Goal: Register for event/course

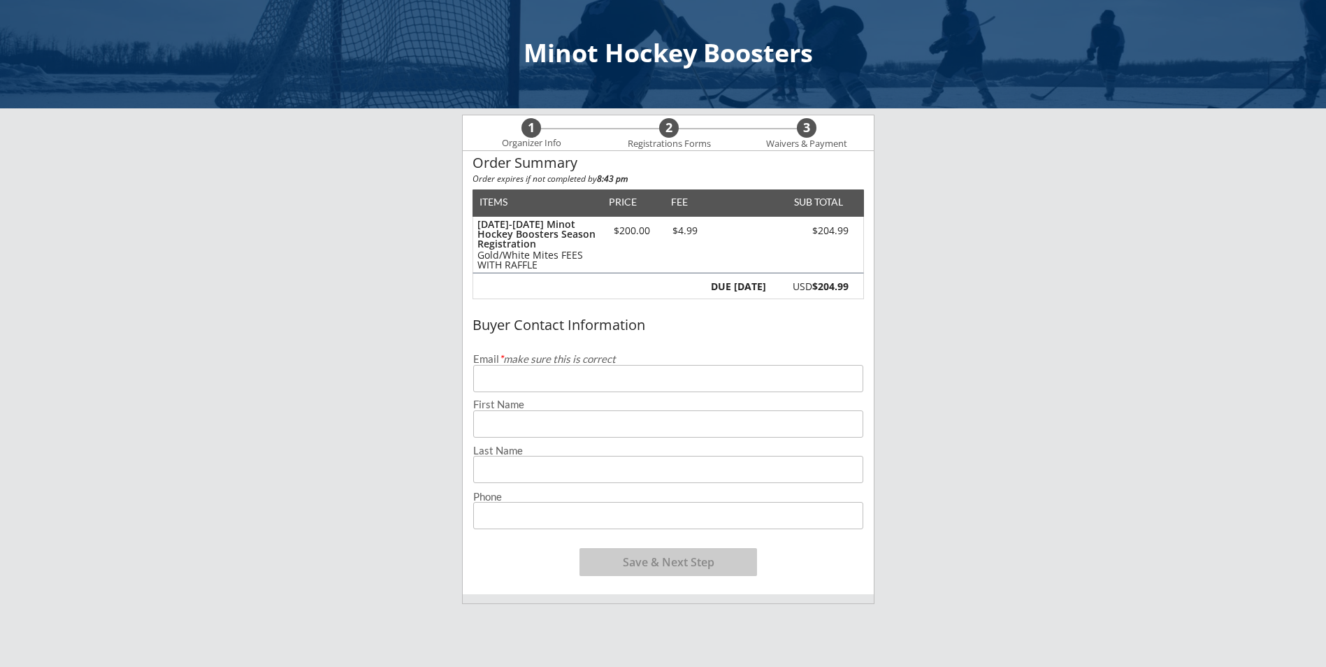
drag, startPoint x: 0, startPoint y: 0, endPoint x: 580, endPoint y: 375, distance: 690.9
click at [580, 375] on input "email" at bounding box center [668, 378] width 390 height 27
type input "[EMAIL_ADDRESS][DOMAIN_NAME]"
type input "[PERSON_NAME]"
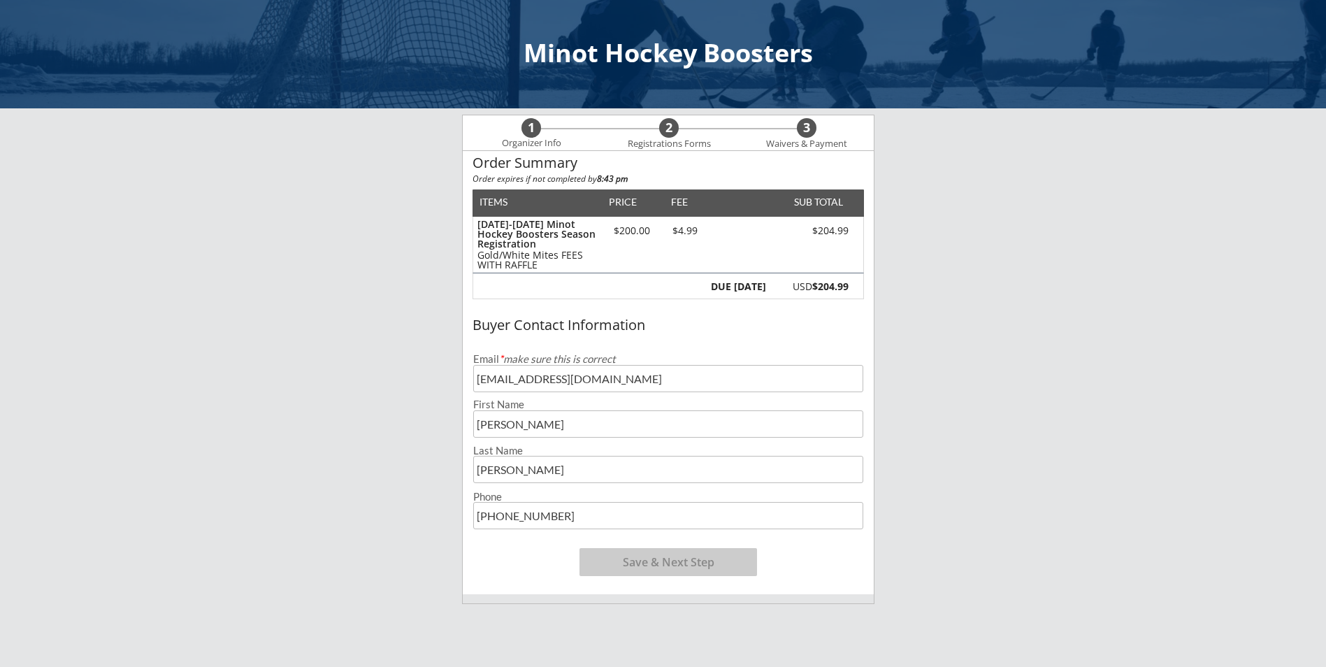
type input "[PHONE_NUMBER]"
click at [673, 564] on button "Save & Next Step" at bounding box center [669, 562] width 178 height 28
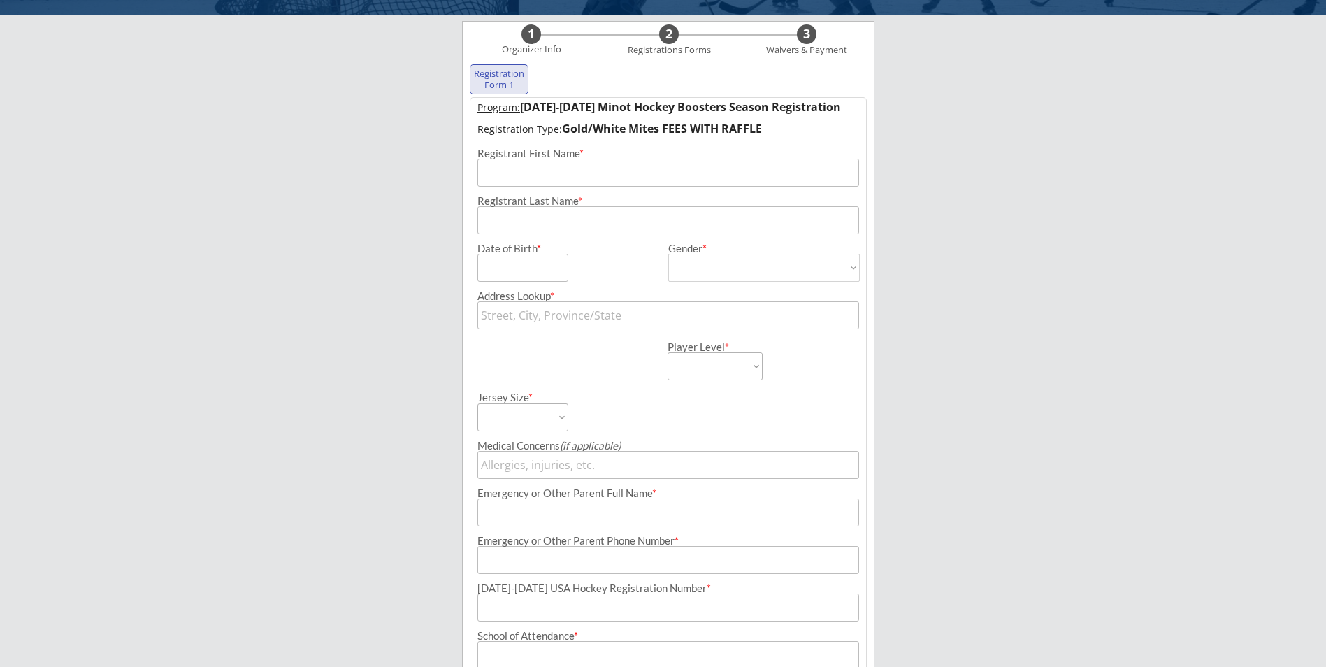
scroll to position [101, 0]
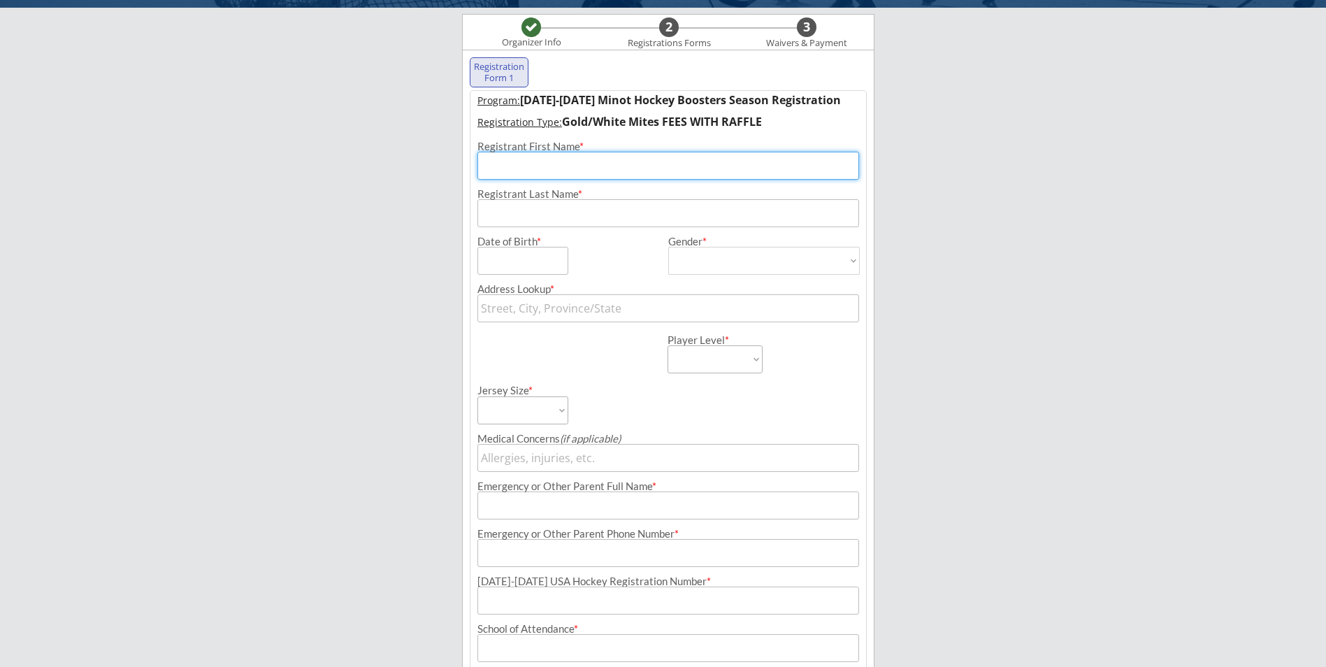
click at [560, 164] on input "input" at bounding box center [669, 166] width 382 height 28
type input "[PERSON_NAME]"
click at [538, 253] on input "input" at bounding box center [523, 261] width 91 height 28
type input "[DATE]"
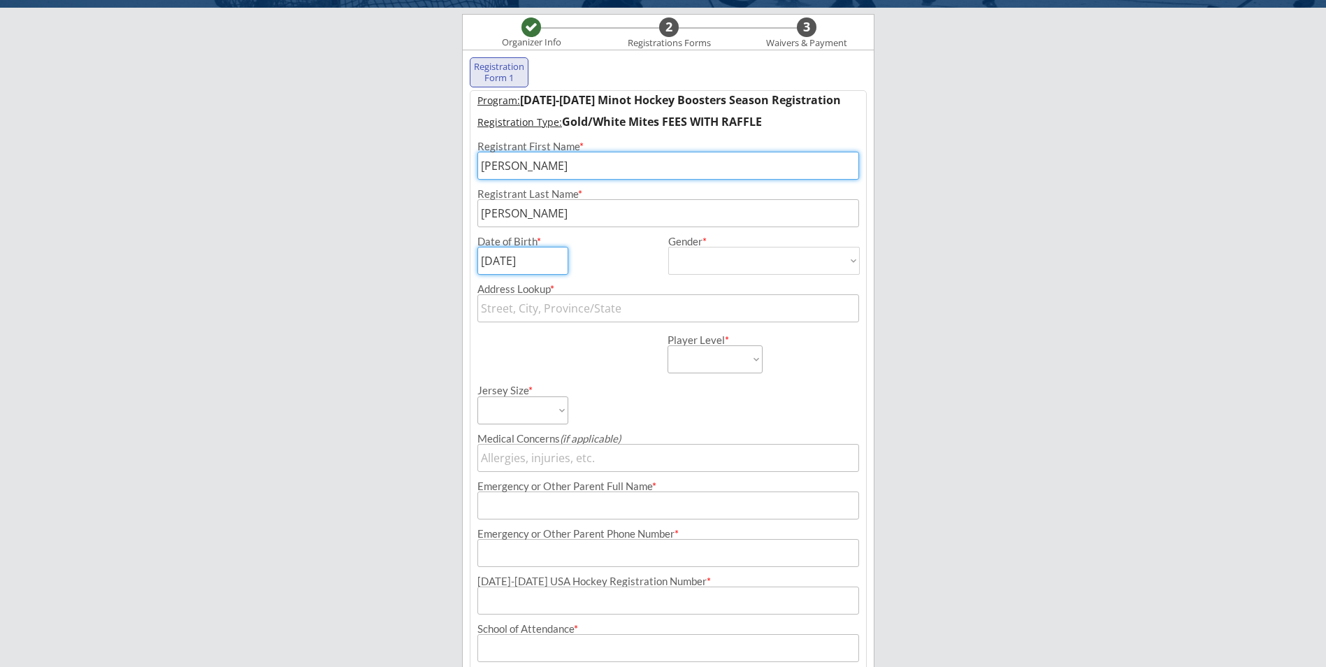
click at [761, 258] on select "[DEMOGRAPHIC_DATA] [DEMOGRAPHIC_DATA]" at bounding box center [764, 261] width 192 height 28
select select ""[DEMOGRAPHIC_DATA]""
click at [668, 247] on select "[DEMOGRAPHIC_DATA] [DEMOGRAPHIC_DATA]" at bounding box center [764, 261] width 192 height 28
type input "[DEMOGRAPHIC_DATA]"
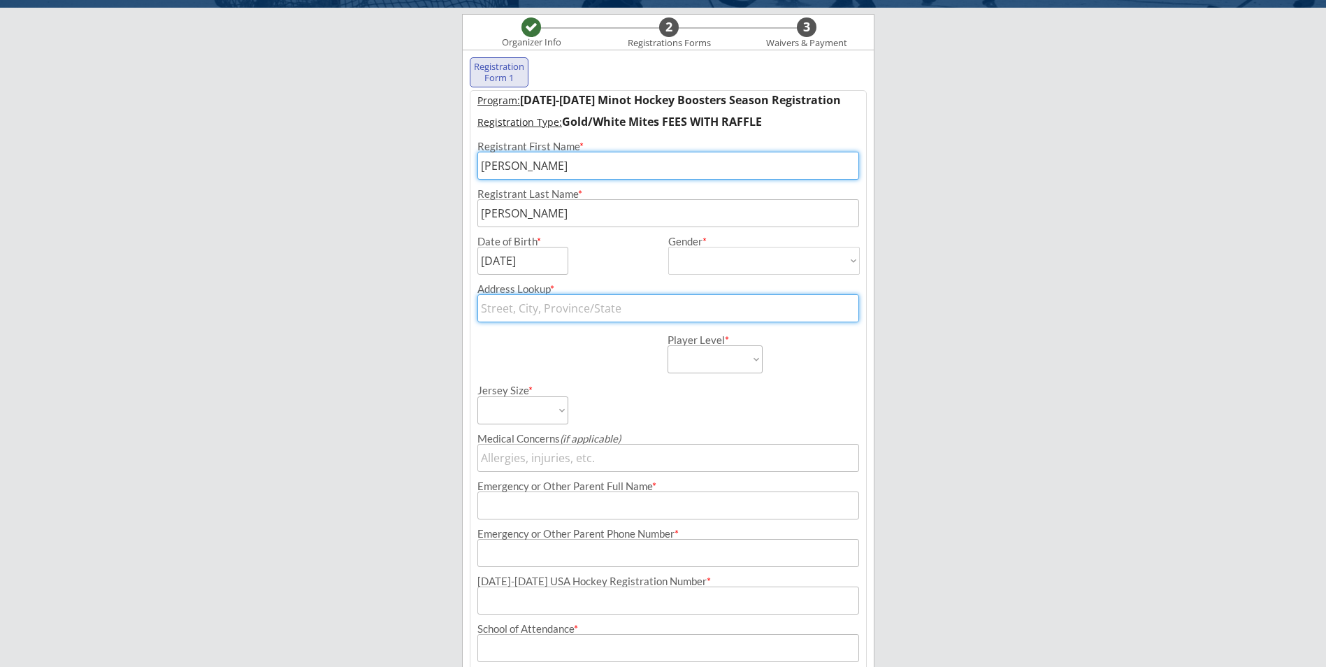
click at [621, 299] on input "text" at bounding box center [669, 308] width 382 height 28
type input "[STREET_ADDRESS]"
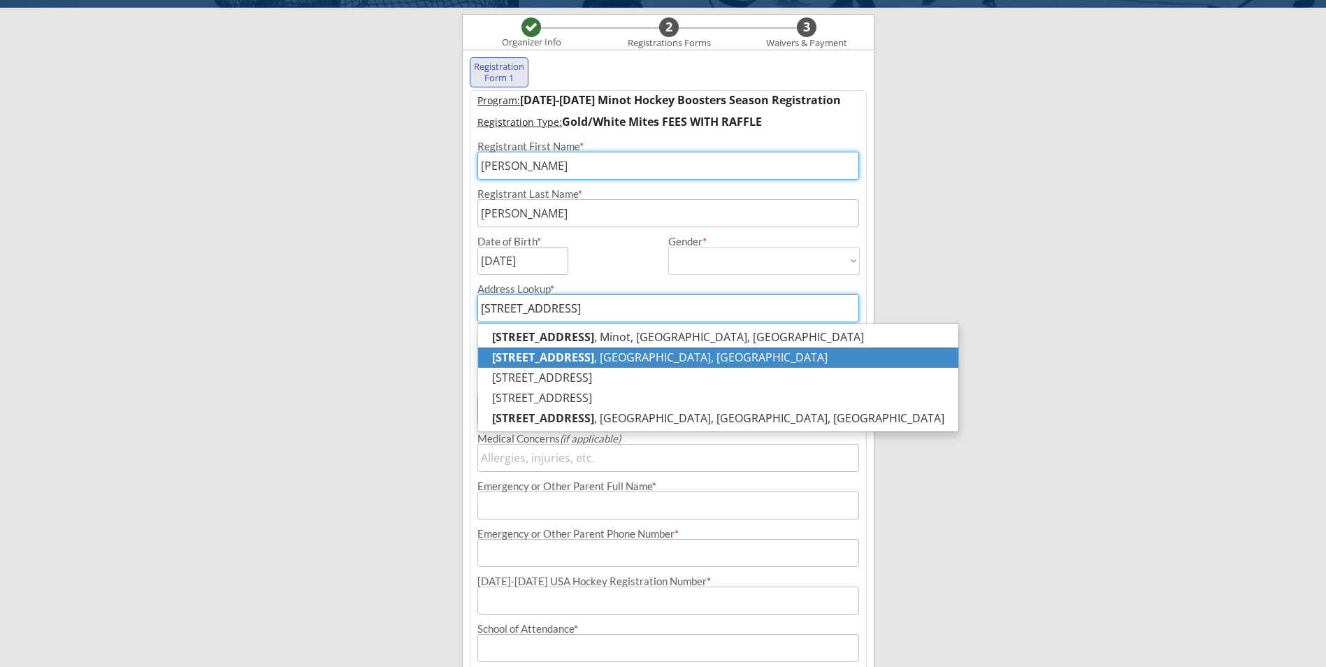
click at [683, 358] on p "[STREET_ADDRESS]" at bounding box center [718, 358] width 480 height 20
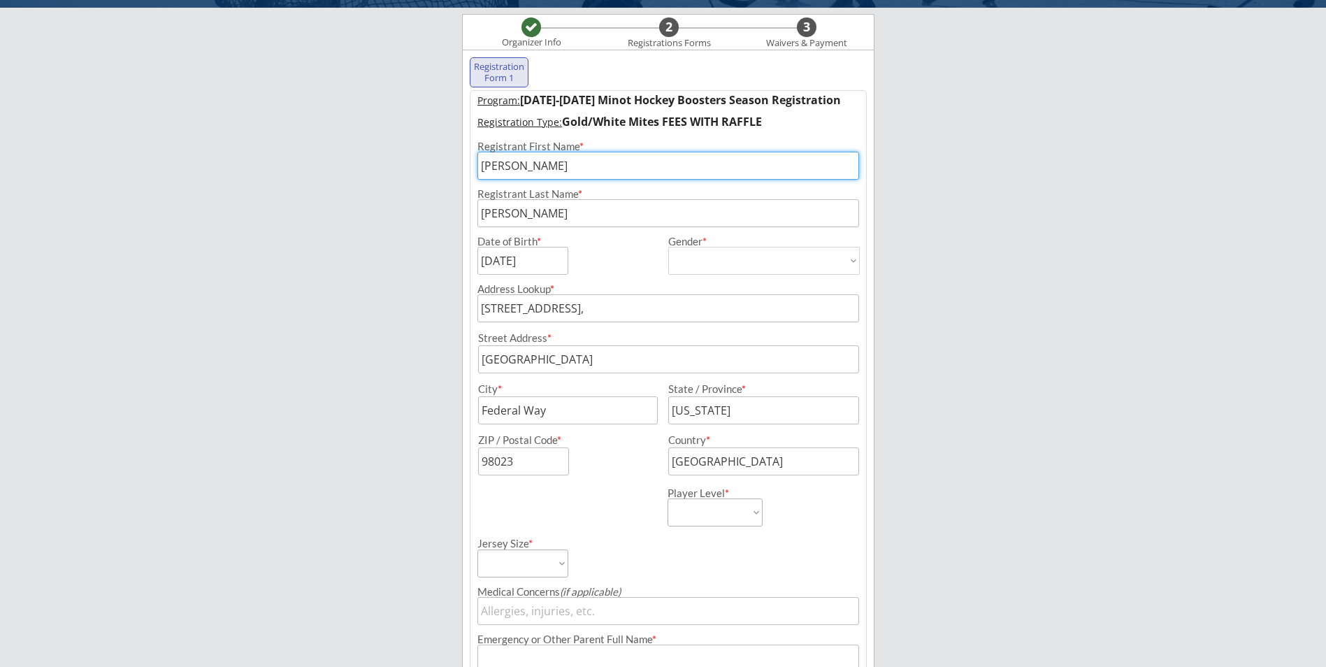
type input "[STREET_ADDRESS],"
type input "[STREET_ADDRESS]"
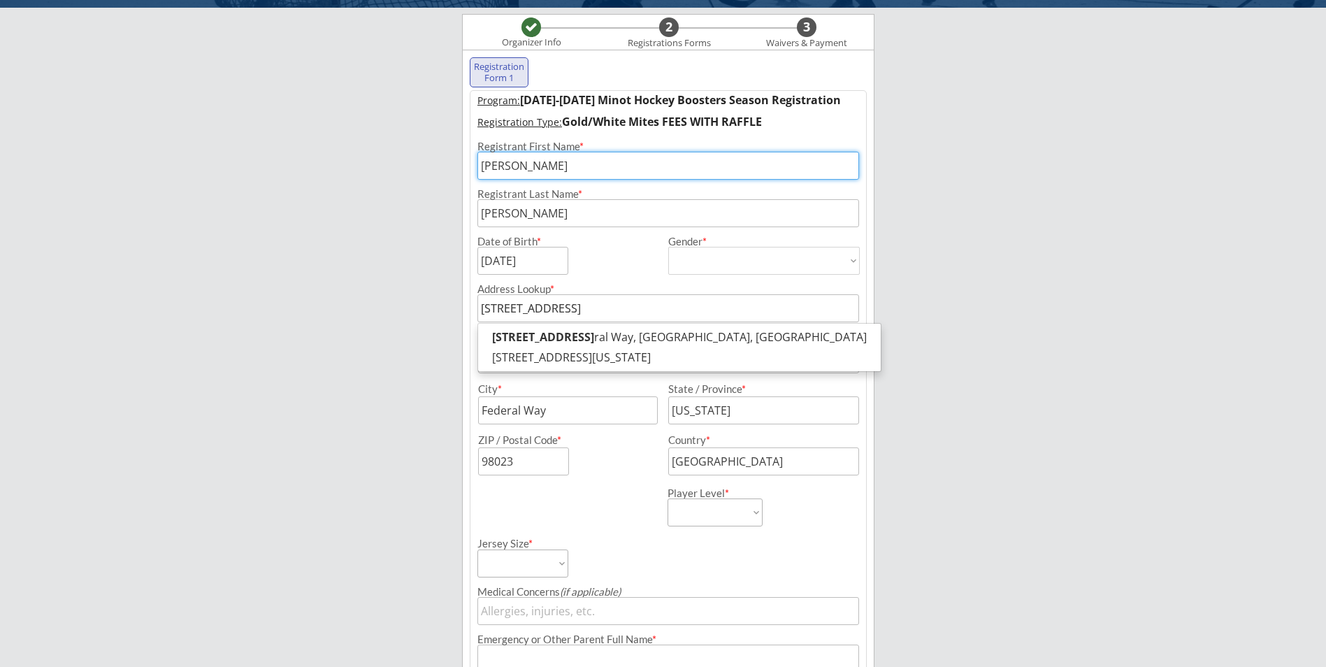
type input "[STREET_ADDRESS]"
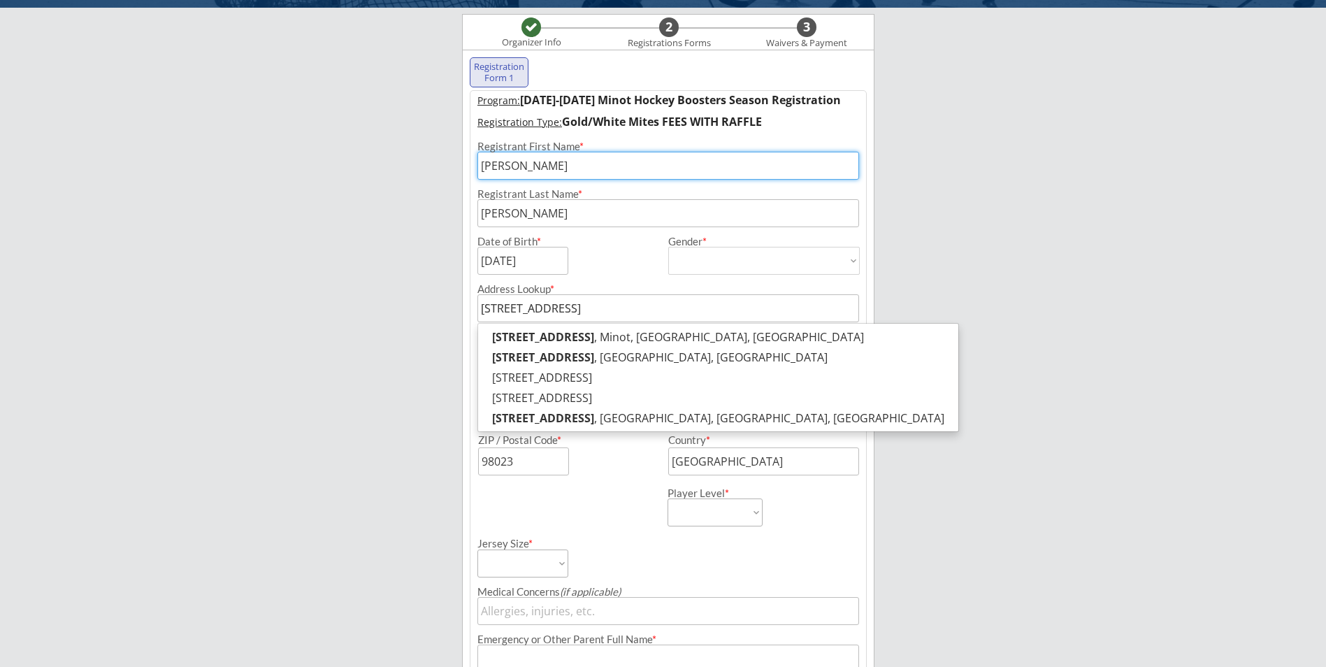
type input "[STREET_ADDRESS]"
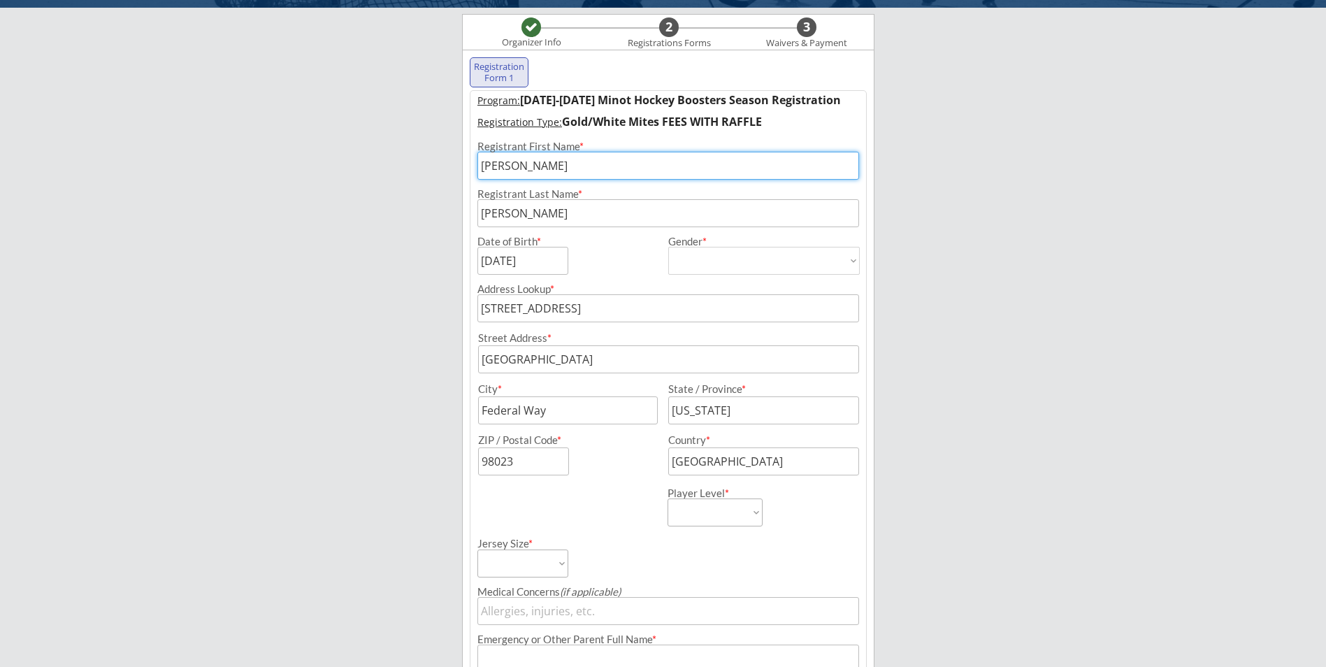
click at [413, 341] on div "Minot Hockey Boosters Organizer Info 2 Registrations Forms 3 Waivers & Payment …" at bounding box center [663, 490] width 1326 height 1182
type input "[STREET_ADDRESS]"
type input "Cullman"
type input "[US_STATE]"
type input "35055"
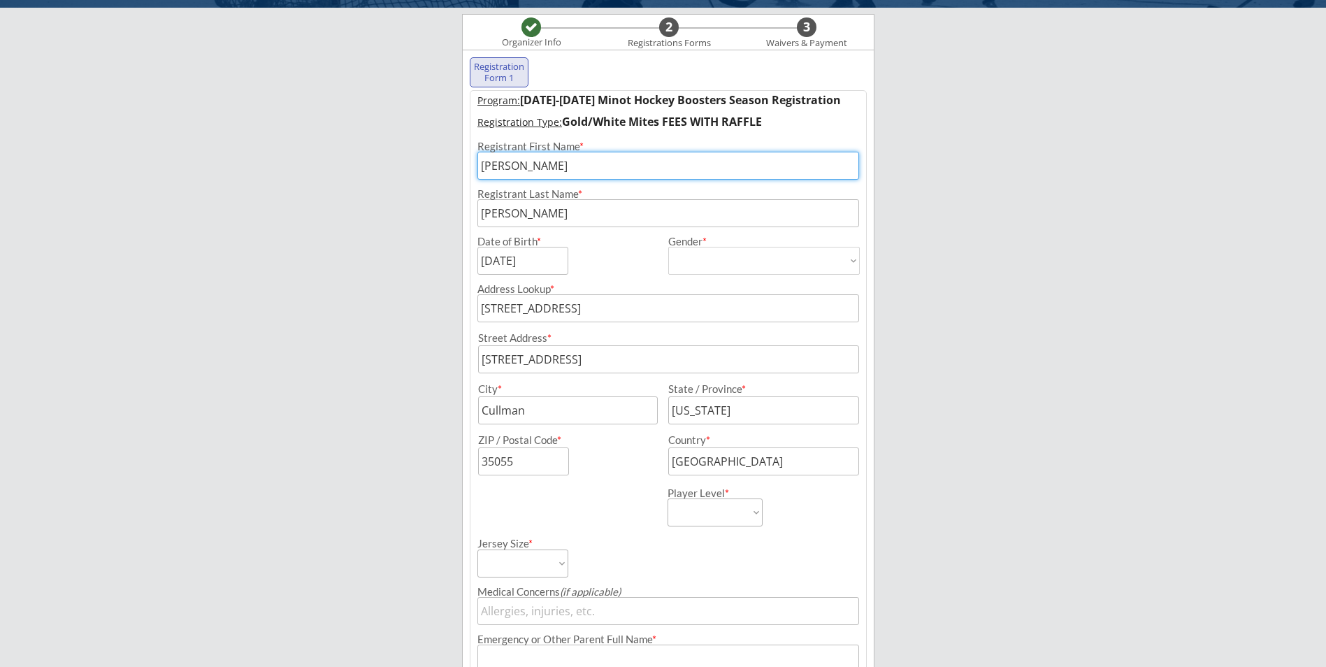
click at [611, 402] on input "input" at bounding box center [568, 410] width 180 height 28
type input "C"
type input "Minot"
click at [762, 413] on input "input" at bounding box center [763, 410] width 191 height 28
drag, startPoint x: 762, startPoint y: 413, endPoint x: 662, endPoint y: 410, distance: 100.7
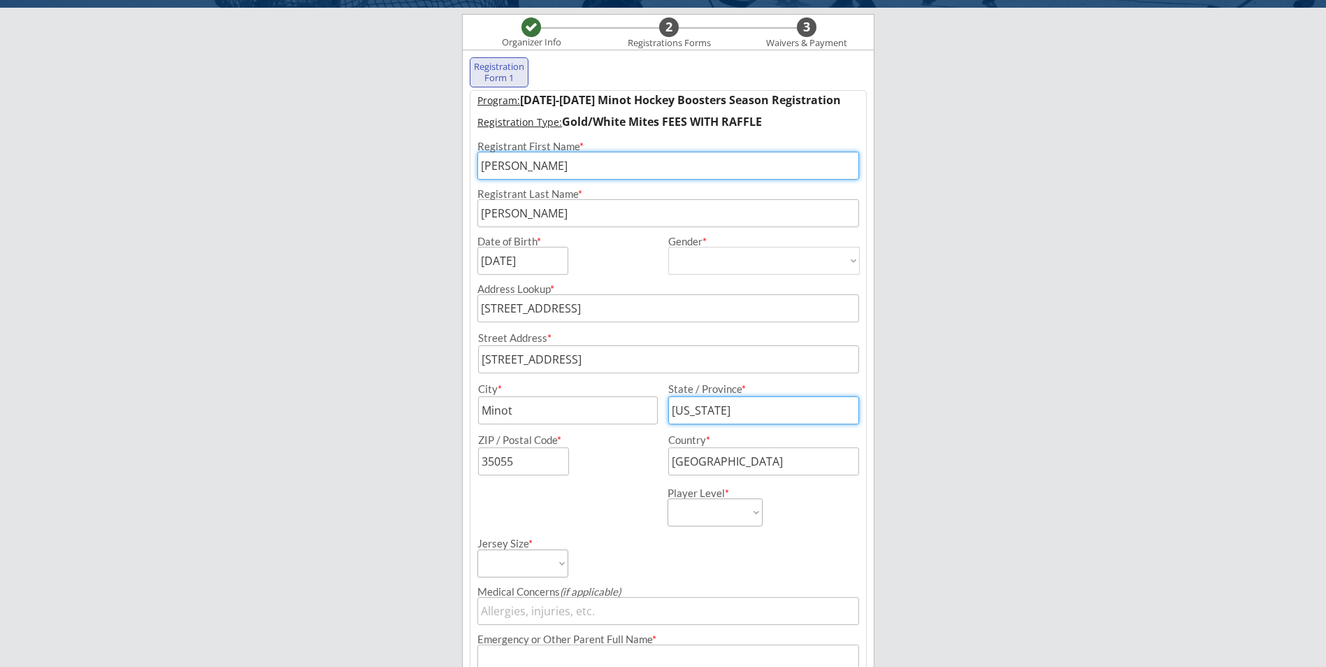
click at [662, 410] on div "State / Province *" at bounding box center [759, 404] width 200 height 41
type input "ND"
click at [530, 458] on input "input" at bounding box center [523, 462] width 91 height 28
type input "3"
type input "58701"
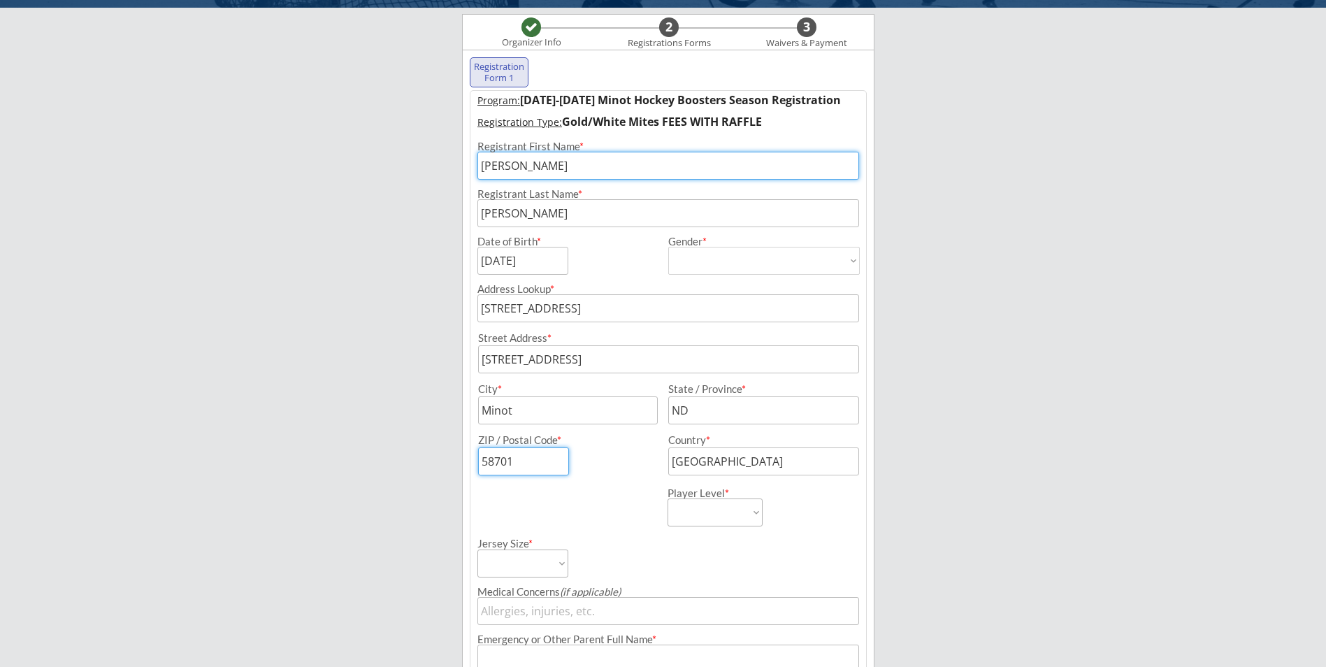
click at [836, 517] on div "Player Level * Learn to Play Boys Learn to Play Girls Maroon Mites Gold/White M…" at bounding box center [762, 500] width 189 height 51
click at [738, 513] on select "Learn to Play Boys Learn to Play Girls Maroon Mites Gold/White Mites Squirts Pe…" at bounding box center [715, 513] width 95 height 28
select select ""Gold/White Mites""
click at [668, 499] on select "Learn to Play Boys Learn to Play Girls Maroon Mites Gold/White Mites Squirts Pe…" at bounding box center [715, 513] width 95 height 28
click at [568, 560] on select "Adult Small Adult Medium Adult Large Adult XL Goalie Cut" at bounding box center [523, 564] width 91 height 28
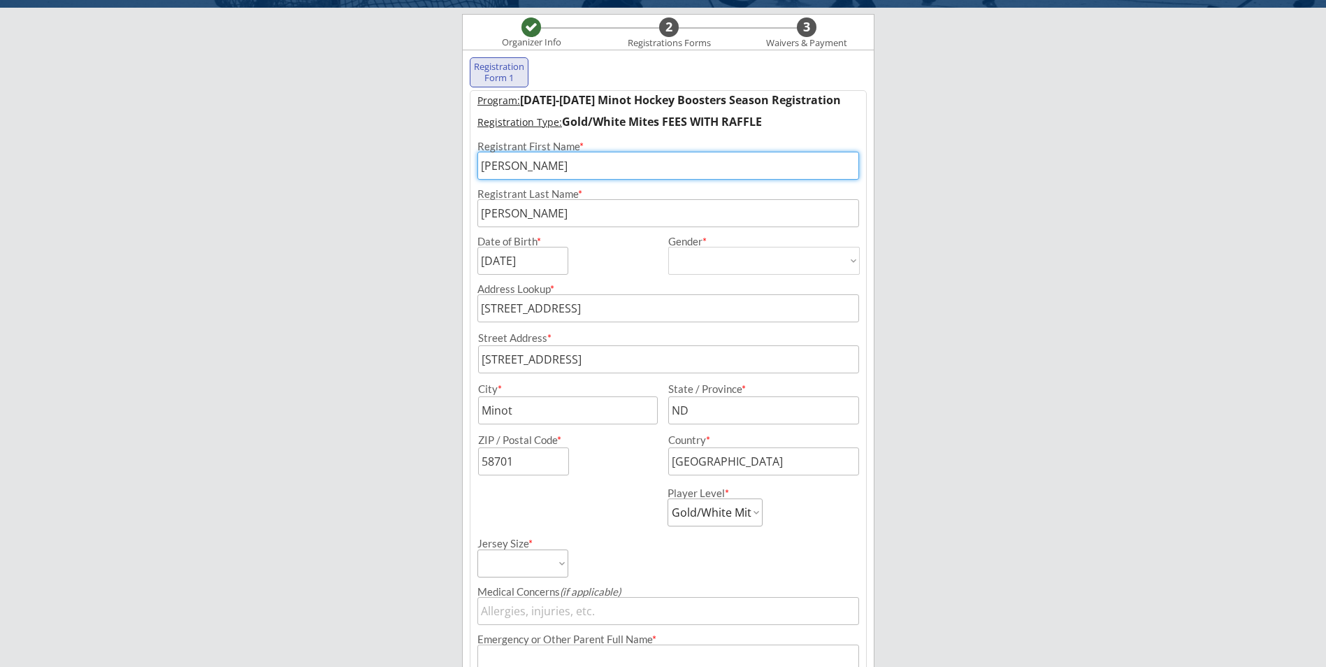
click at [620, 514] on div "Player Level * Learn to Play Boys Learn to Play Girls Maroon Mites Gold/White M…" at bounding box center [669, 500] width 396 height 51
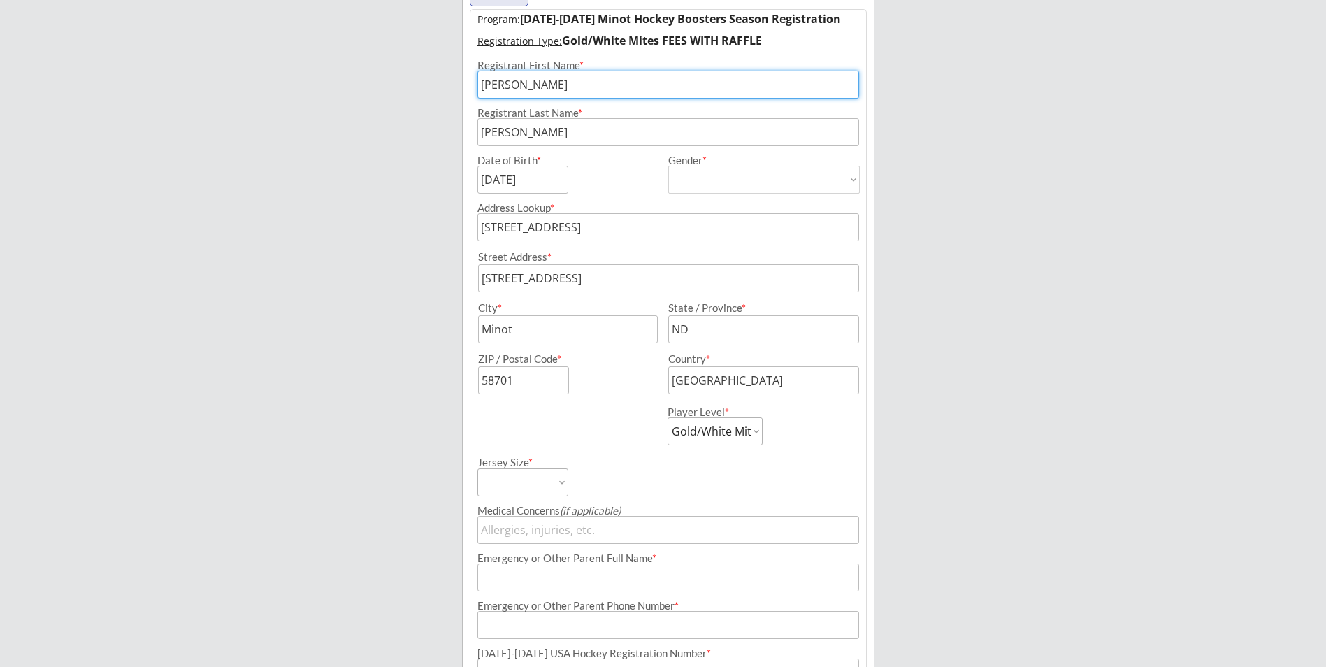
scroll to position [310, 0]
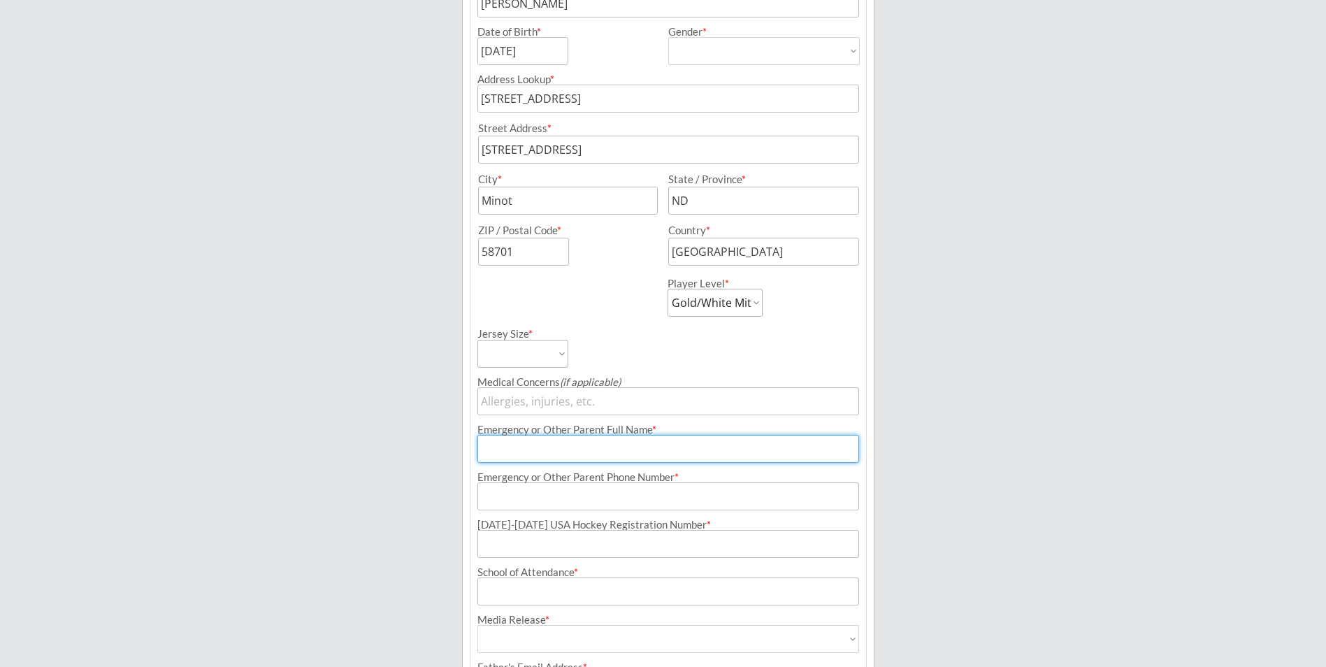
click at [615, 454] on input "input" at bounding box center [669, 449] width 382 height 28
click at [652, 327] on div "Jersey Size * Adult Small Adult Medium Adult Large Adult XL Goalie Cut" at bounding box center [572, 342] width 189 height 51
click at [575, 446] on input "input" at bounding box center [669, 449] width 382 height 28
type input "[PERSON_NAME]"
click at [594, 501] on input "input" at bounding box center [669, 496] width 382 height 28
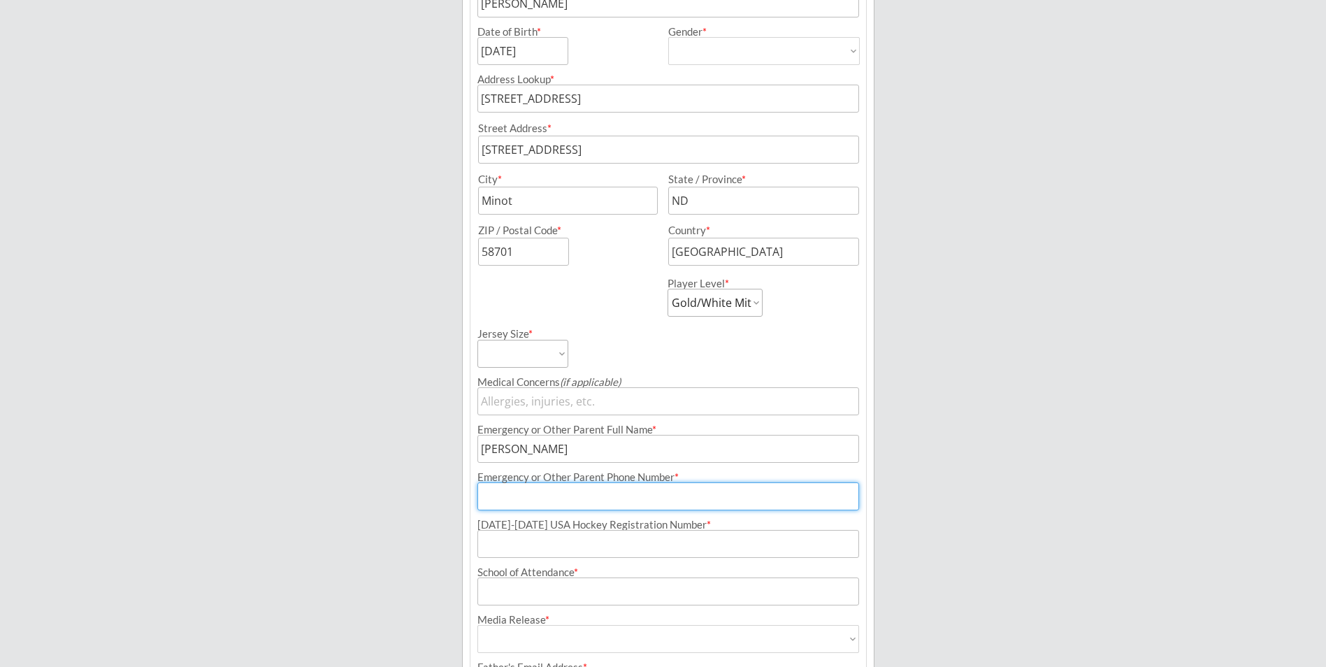
type input "[PHONE_NUMBER]"
type input "[PERSON_NAME][EMAIL_ADDRESS][DOMAIN_NAME]"
click at [585, 546] on input "input" at bounding box center [669, 544] width 382 height 28
click at [587, 584] on input "input" at bounding box center [669, 592] width 382 height 28
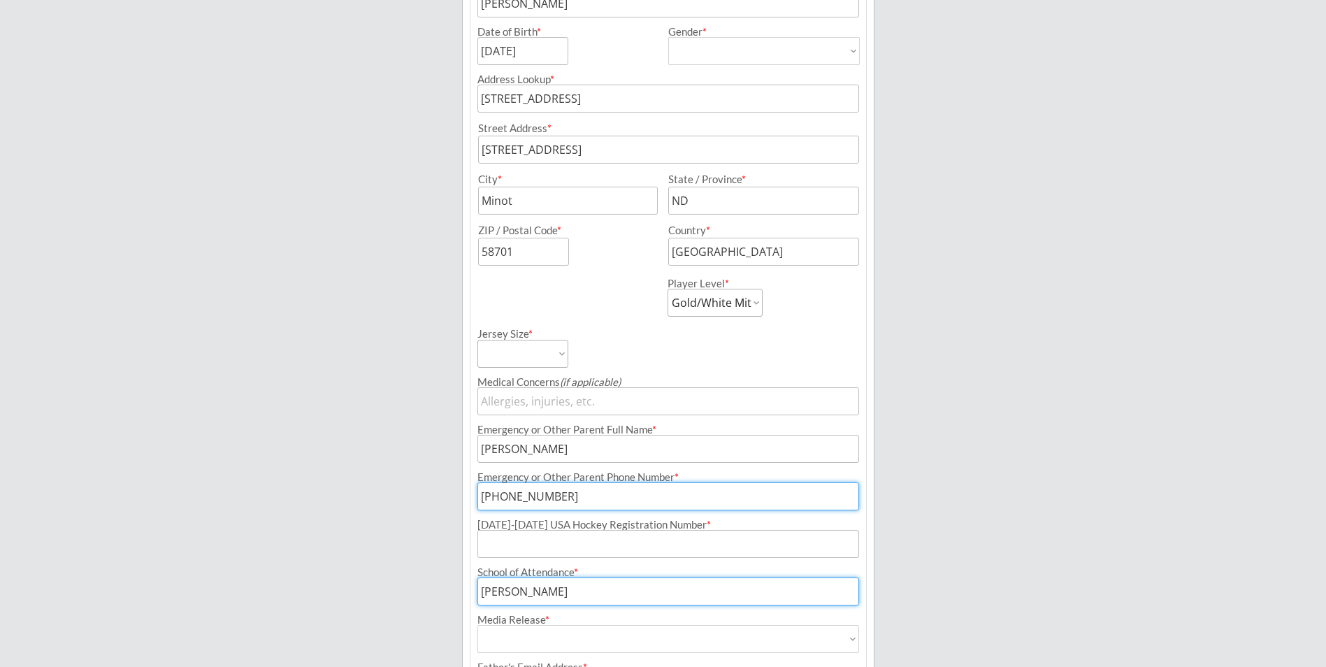
type input "[PERSON_NAME]"
click at [601, 647] on select "Yes No" at bounding box center [669, 639] width 382 height 28
select select ""No""
click at [478, 625] on select "Yes No" at bounding box center [669, 639] width 382 height 28
type input "No"
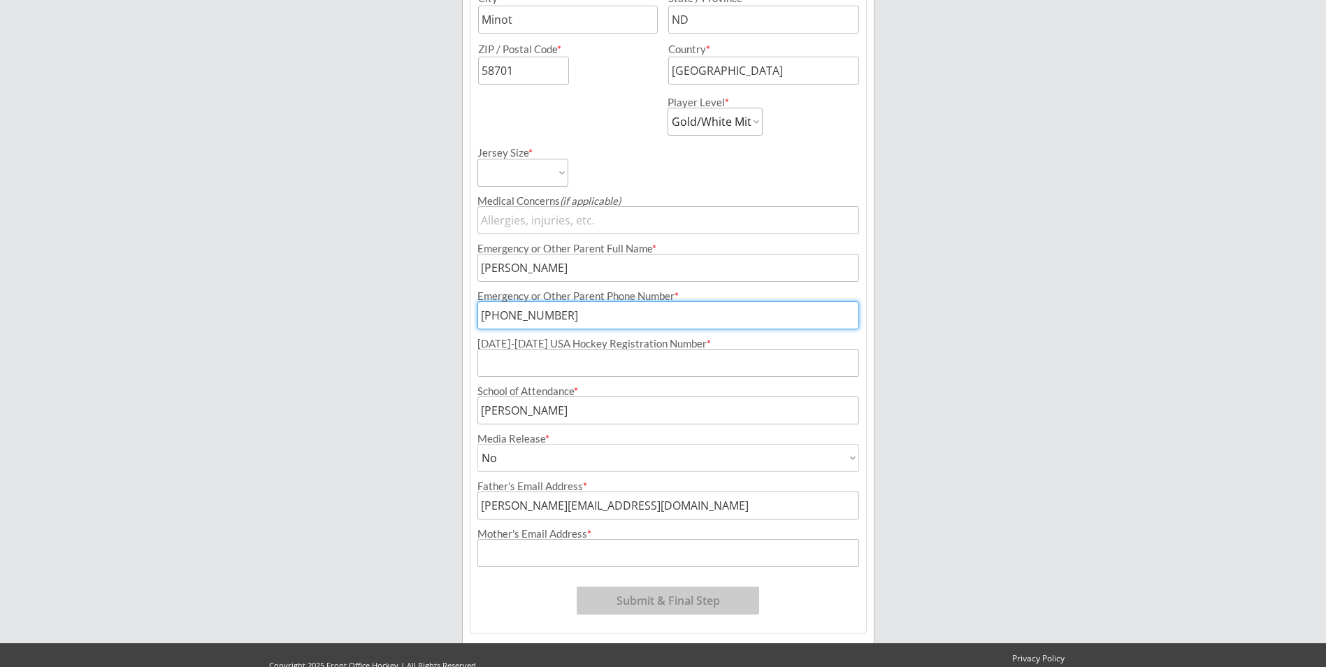
scroll to position [515, 0]
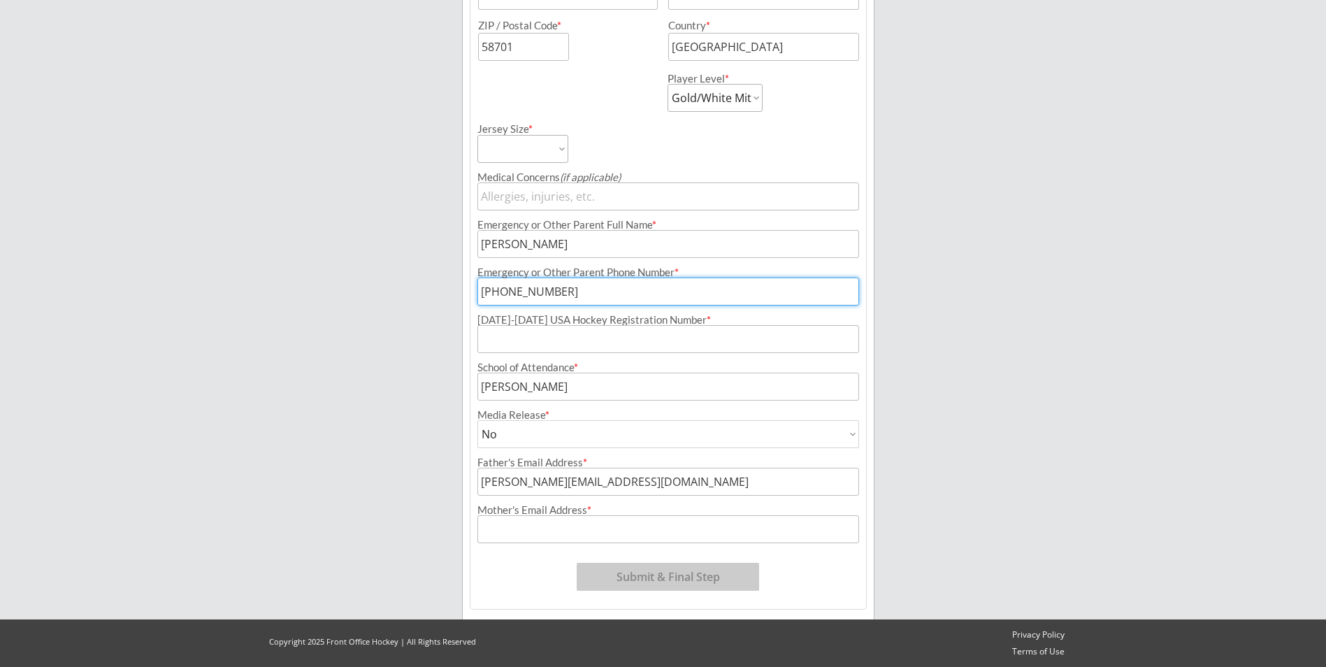
click at [590, 422] on select "Yes No" at bounding box center [669, 434] width 382 height 28
select select ""Yes""
click at [478, 420] on select "Yes No" at bounding box center [669, 434] width 382 height 28
type input "Yes"
click at [659, 487] on input "input" at bounding box center [669, 482] width 382 height 28
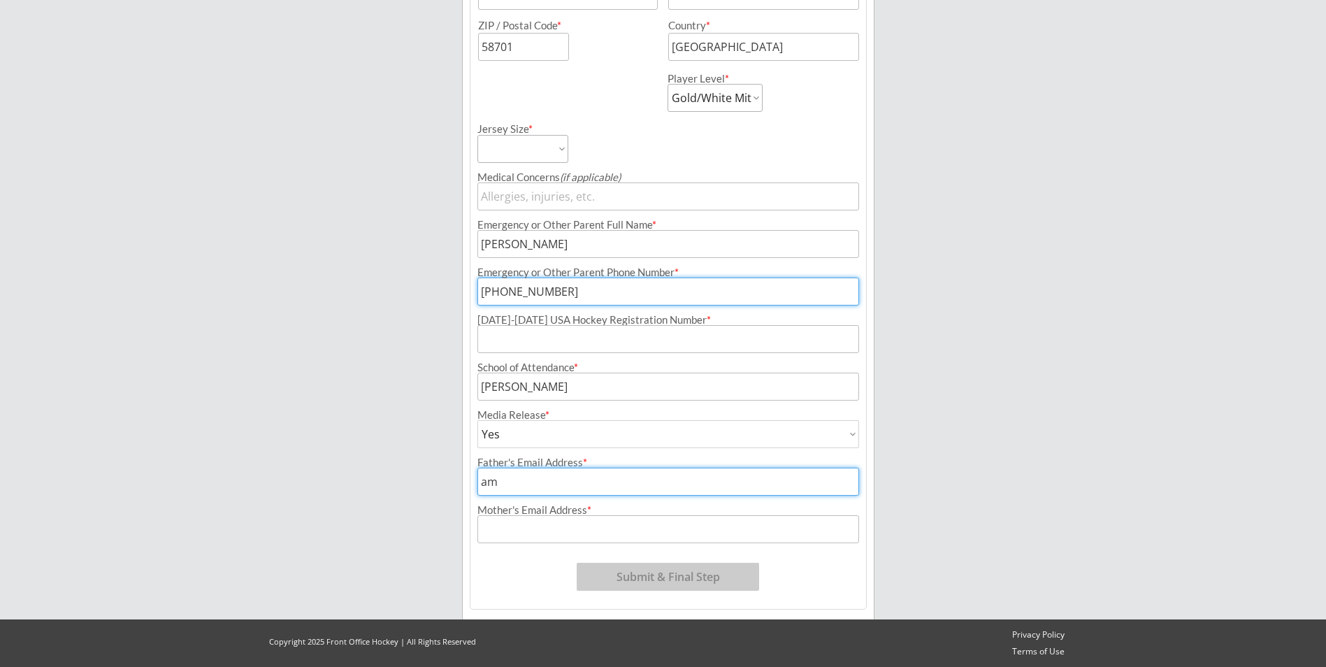
type input "a"
type input "[EMAIL_ADDRESS][DOMAIN_NAME]"
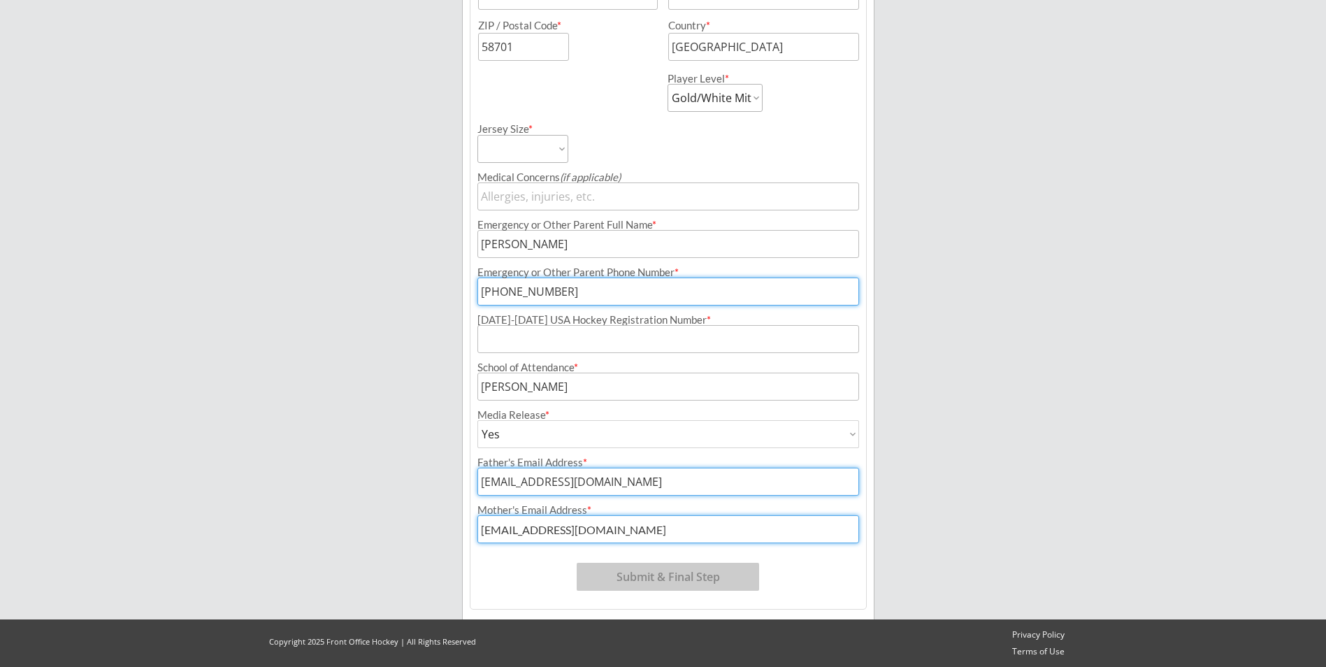
drag, startPoint x: 600, startPoint y: 527, endPoint x: 471, endPoint y: 535, distance: 128.9
click at [471, 535] on div "Mother's Email Address *" at bounding box center [669, 519] width 396 height 47
type input "[PERSON_NAME][EMAIL_ADDRESS][DOMAIN_NAME]"
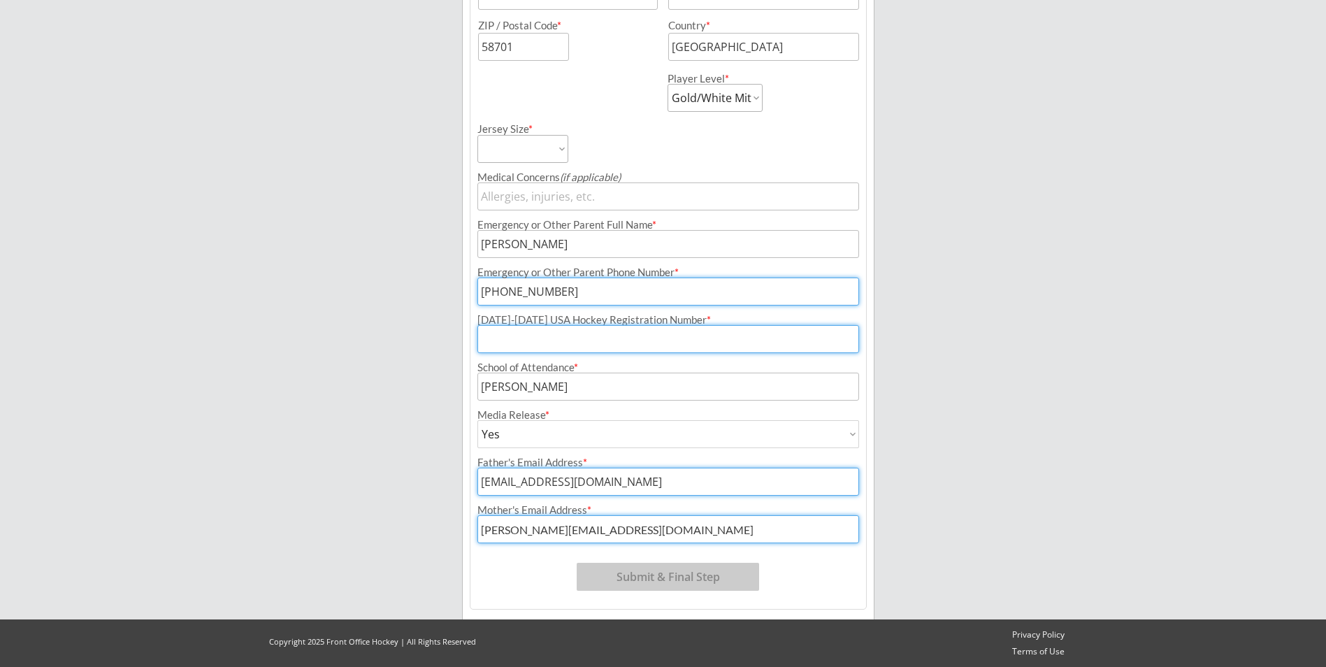
click at [542, 337] on input "input" at bounding box center [669, 339] width 382 height 28
type input "214600783HUSSE"
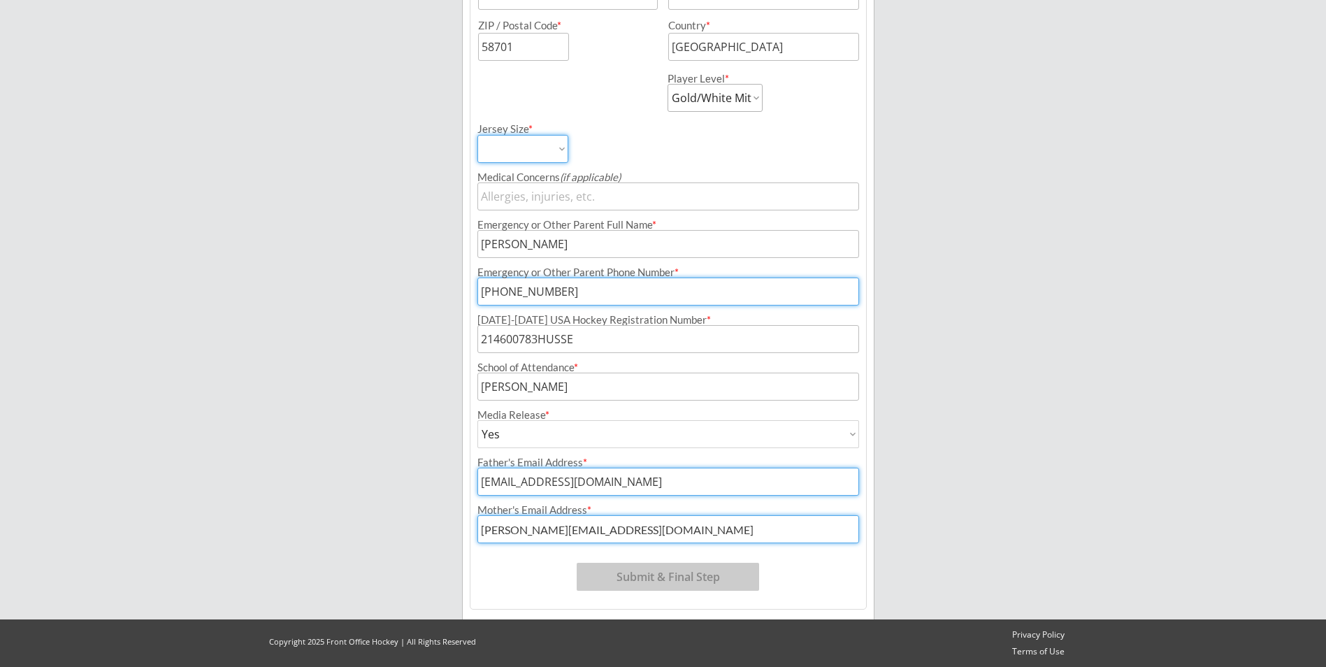
click at [524, 155] on select "Adult Small Adult Medium Adult Large Adult XL Goalie Cut" at bounding box center [523, 149] width 91 height 28
select select ""Adult Small""
click at [478, 135] on select "Adult Small Adult Medium Adult Large Adult XL Goalie Cut" at bounding box center [523, 149] width 91 height 28
click at [696, 576] on button "Submit & Final Step" at bounding box center [668, 577] width 183 height 28
click at [664, 568] on button "Submit & Final Step" at bounding box center [668, 577] width 183 height 28
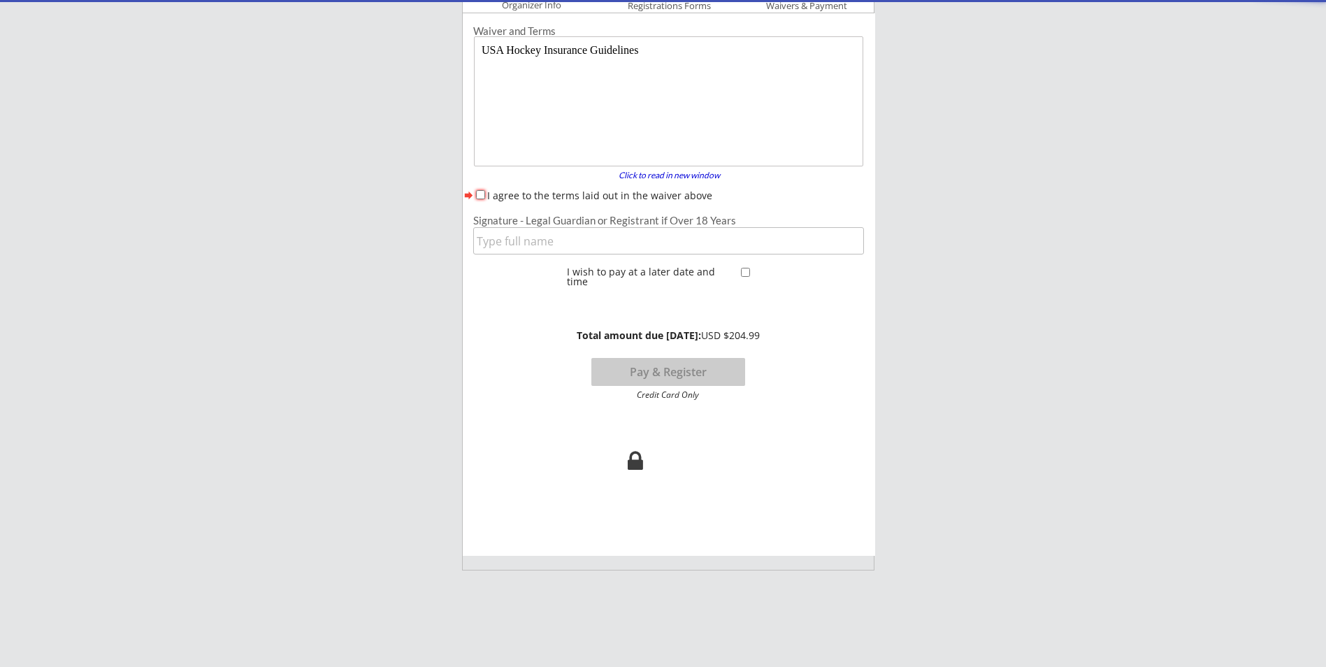
scroll to position [0, 0]
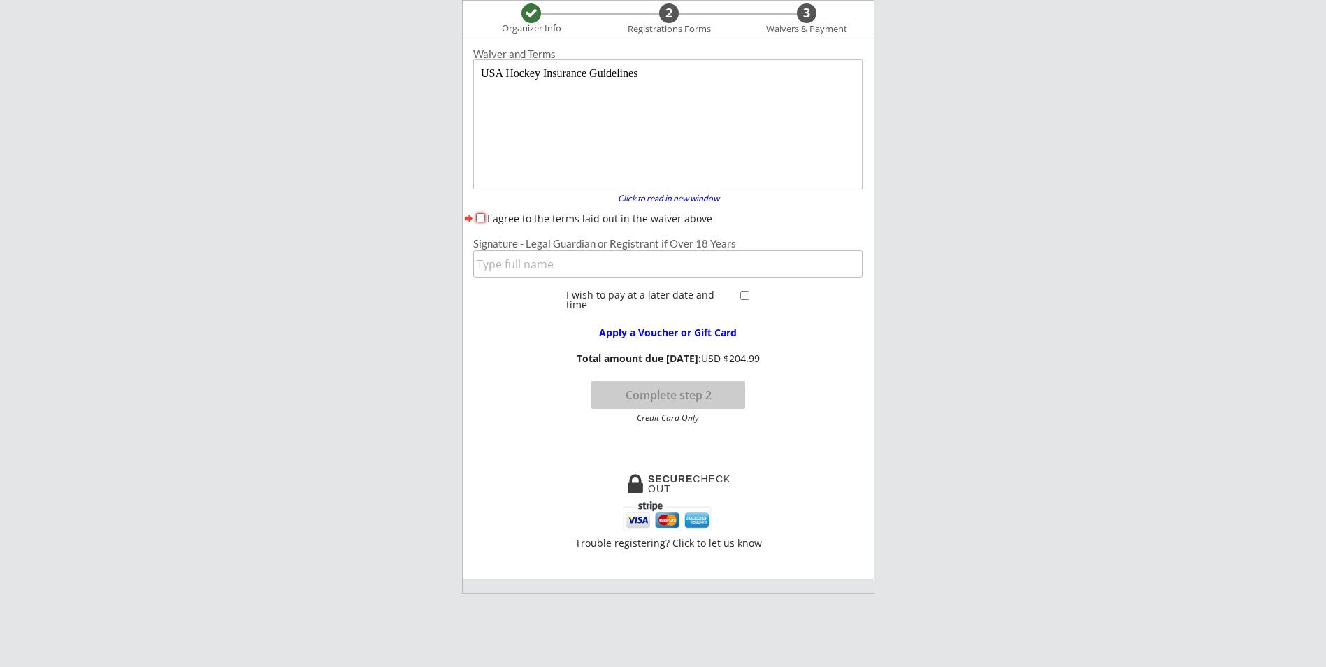
click at [481, 220] on input "I agree to the terms laid out in the waiver above" at bounding box center [480, 217] width 9 height 9
checkbox input "true"
click at [578, 264] on input "input" at bounding box center [667, 263] width 389 height 27
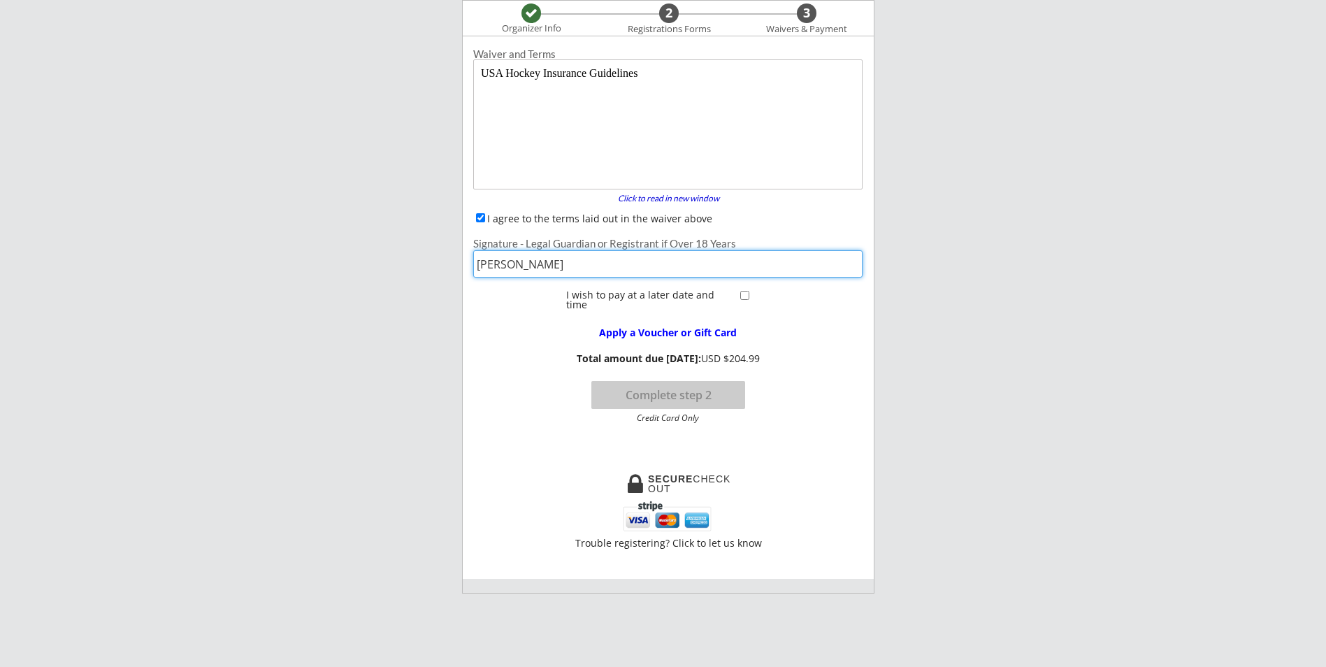
type input "[PERSON_NAME]"
click at [776, 454] on div "Waiver and Terms Click to read in new window forward I agree to the terms laid …" at bounding box center [668, 250] width 410 height 415
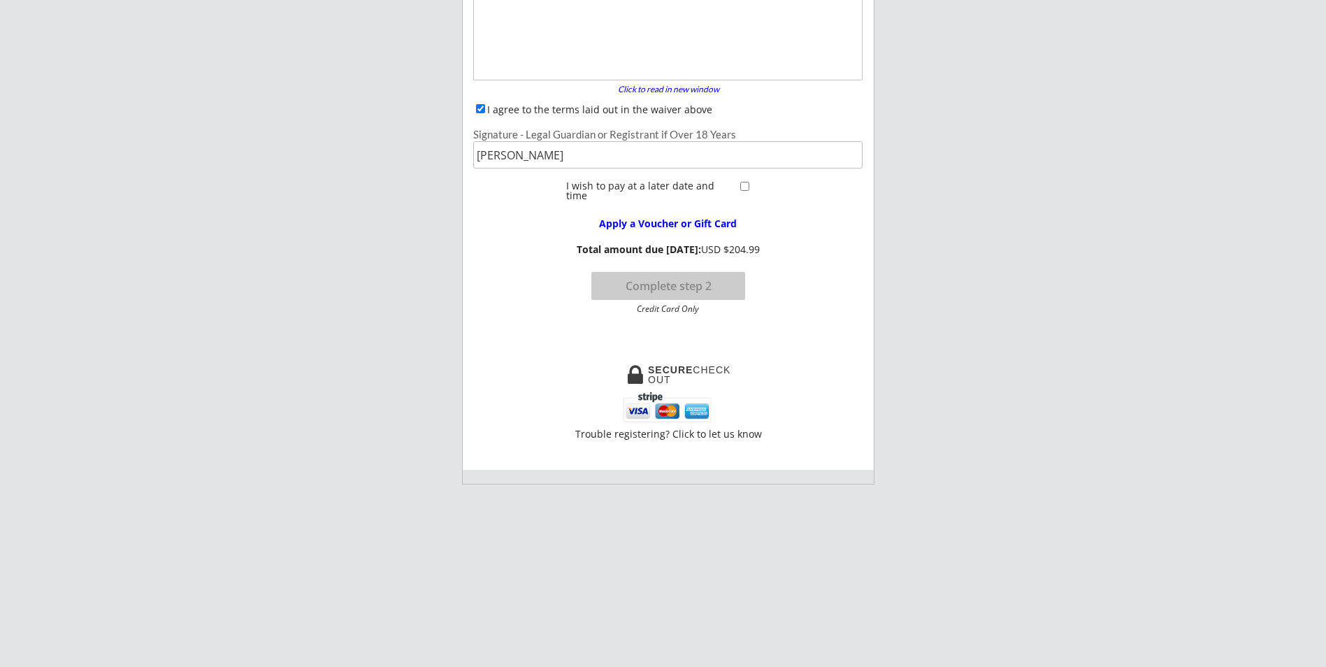
scroll to position [280, 0]
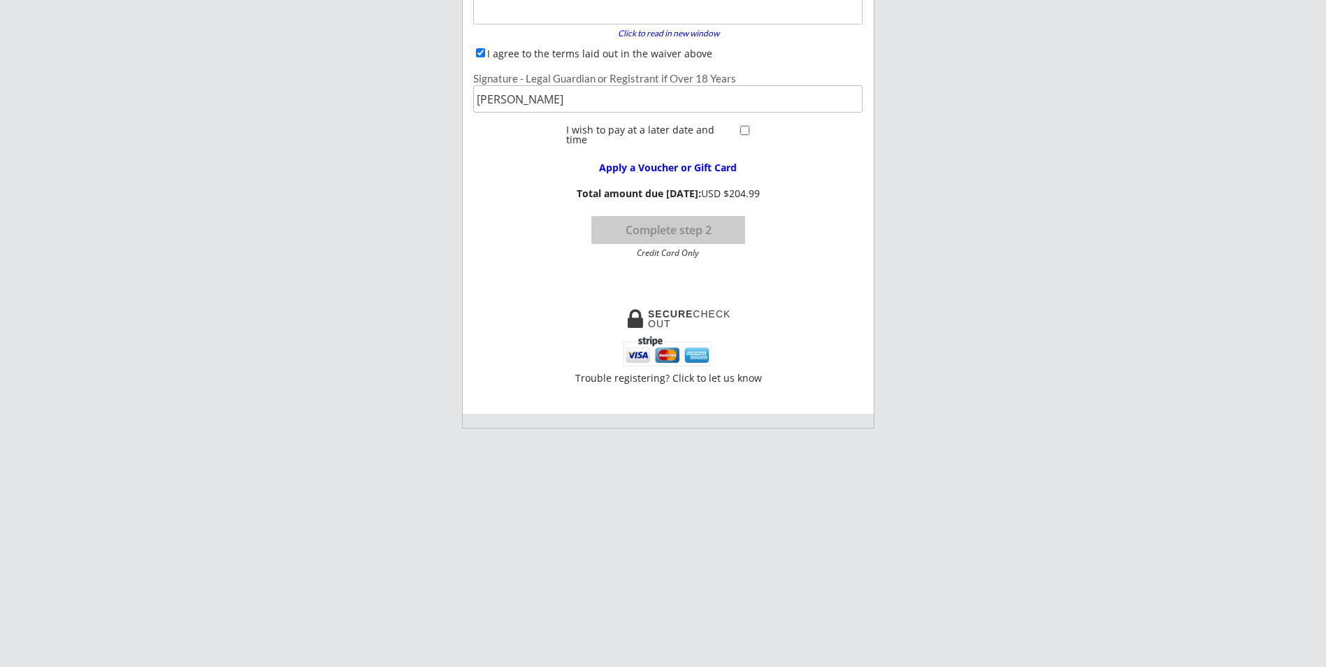
click at [745, 128] on input "checkbox" at bounding box center [745, 130] width 9 height 9
checkbox input "false"
click at [680, 231] on button "Complete step 2" at bounding box center [669, 230] width 154 height 28
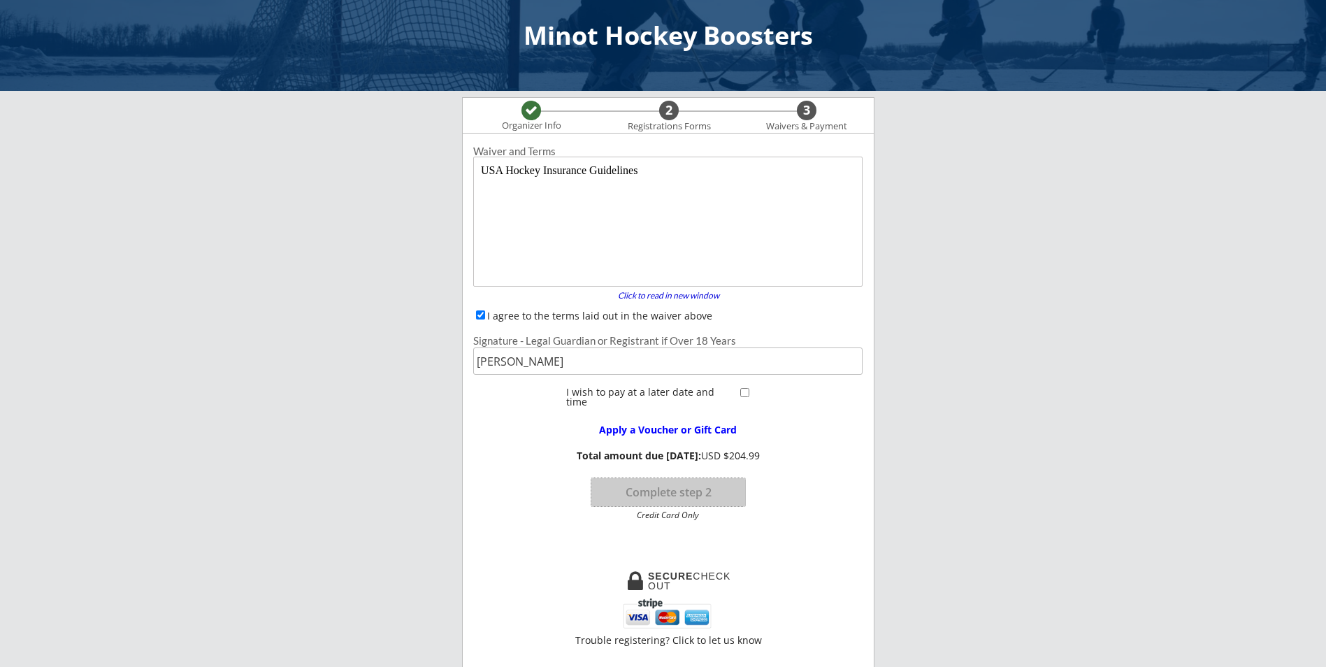
scroll to position [0, 0]
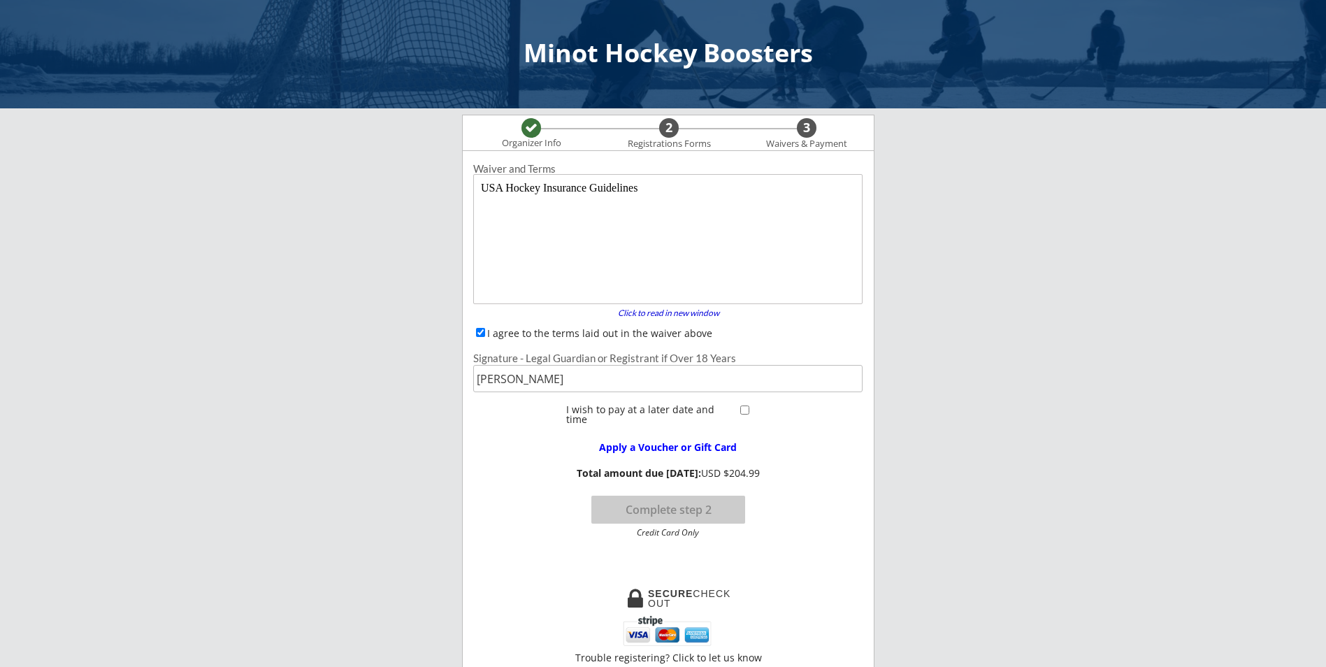
click at [531, 229] on body "USA Hockey Insurance Guidelines" at bounding box center [670, 241] width 378 height 119
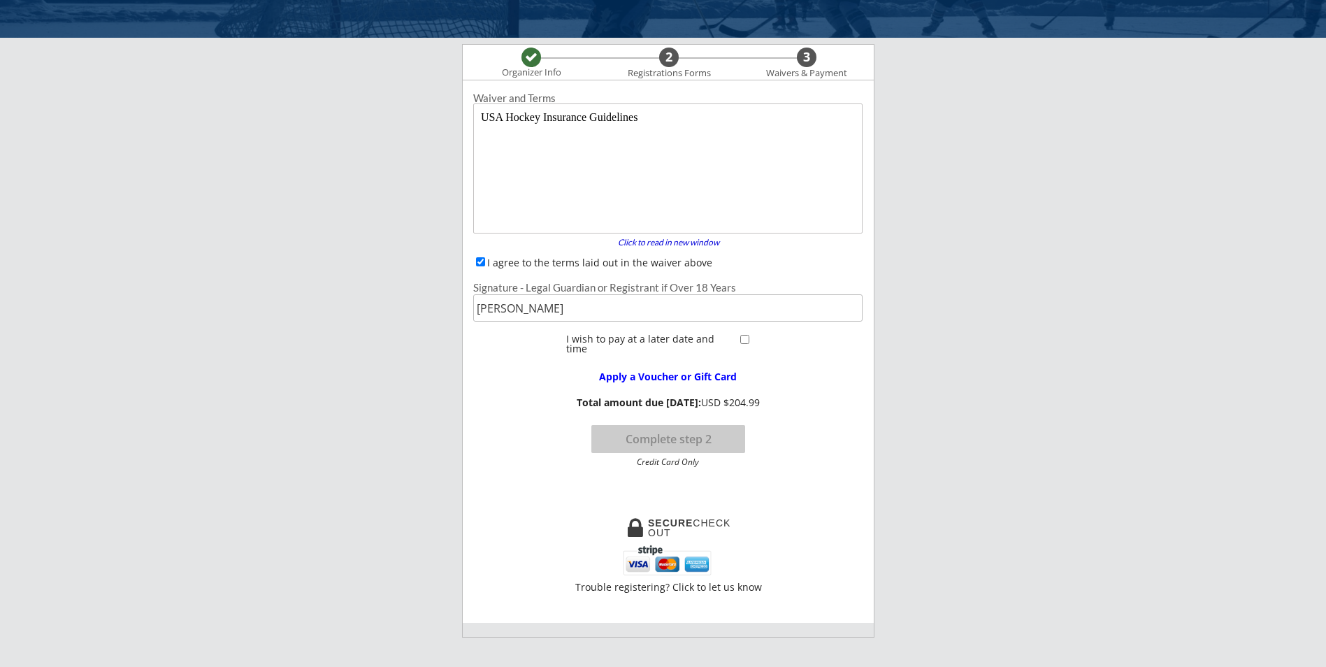
scroll to position [70, 0]
click at [676, 243] on div "Click to read in new window" at bounding box center [668, 243] width 119 height 8
click at [685, 435] on button "Complete step 2" at bounding box center [669, 440] width 154 height 28
click at [664, 437] on button "Complete step 2" at bounding box center [669, 440] width 154 height 28
click at [663, 437] on button "Complete step 2" at bounding box center [669, 440] width 154 height 28
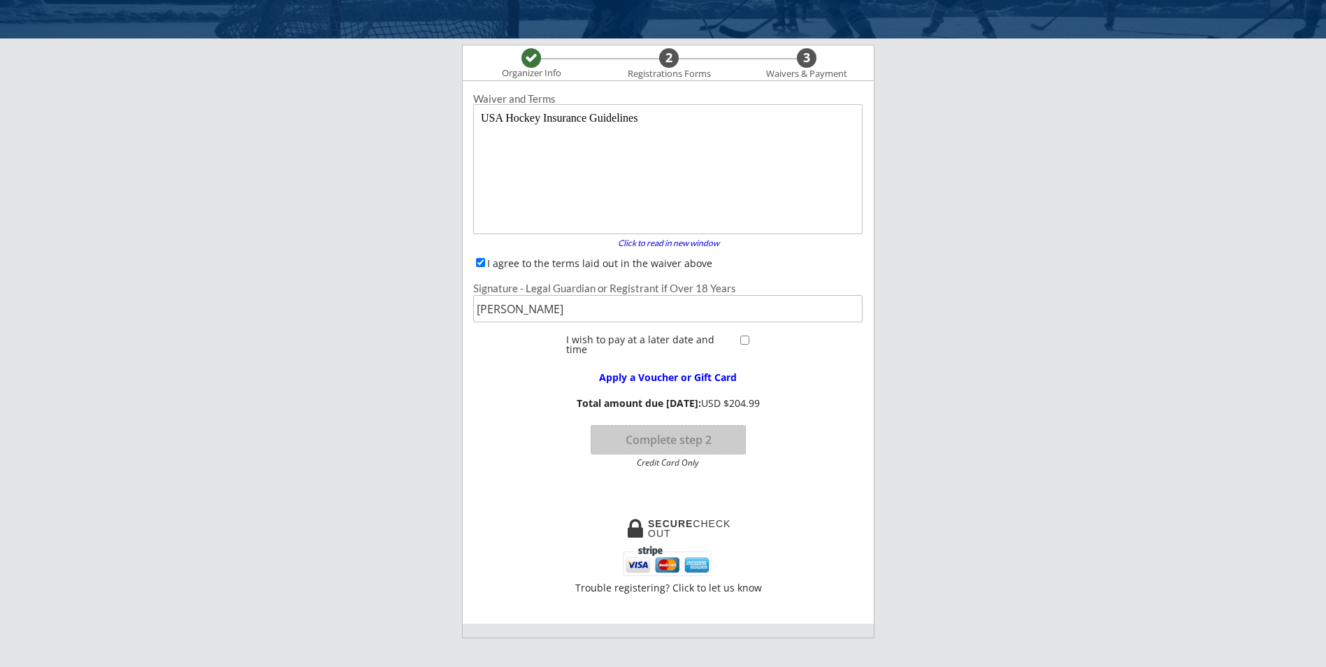
drag, startPoint x: 660, startPoint y: 434, endPoint x: 631, endPoint y: 440, distance: 29.2
click at [631, 440] on button "Complete step 2" at bounding box center [669, 440] width 154 height 28
click at [480, 260] on input "I agree to the terms laid out in the waiver above" at bounding box center [480, 262] width 9 height 9
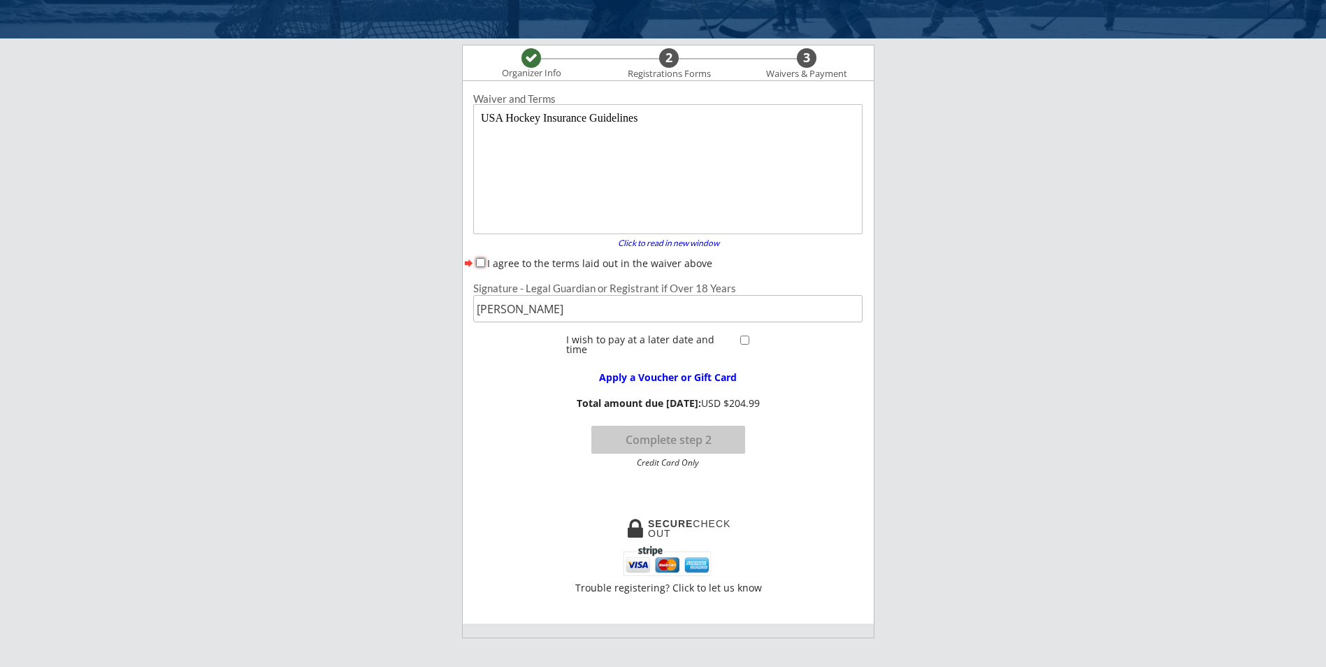
checkbox input "true"
click at [573, 319] on input "input" at bounding box center [667, 308] width 389 height 27
click at [678, 59] on div "2" at bounding box center [669, 57] width 20 height 15
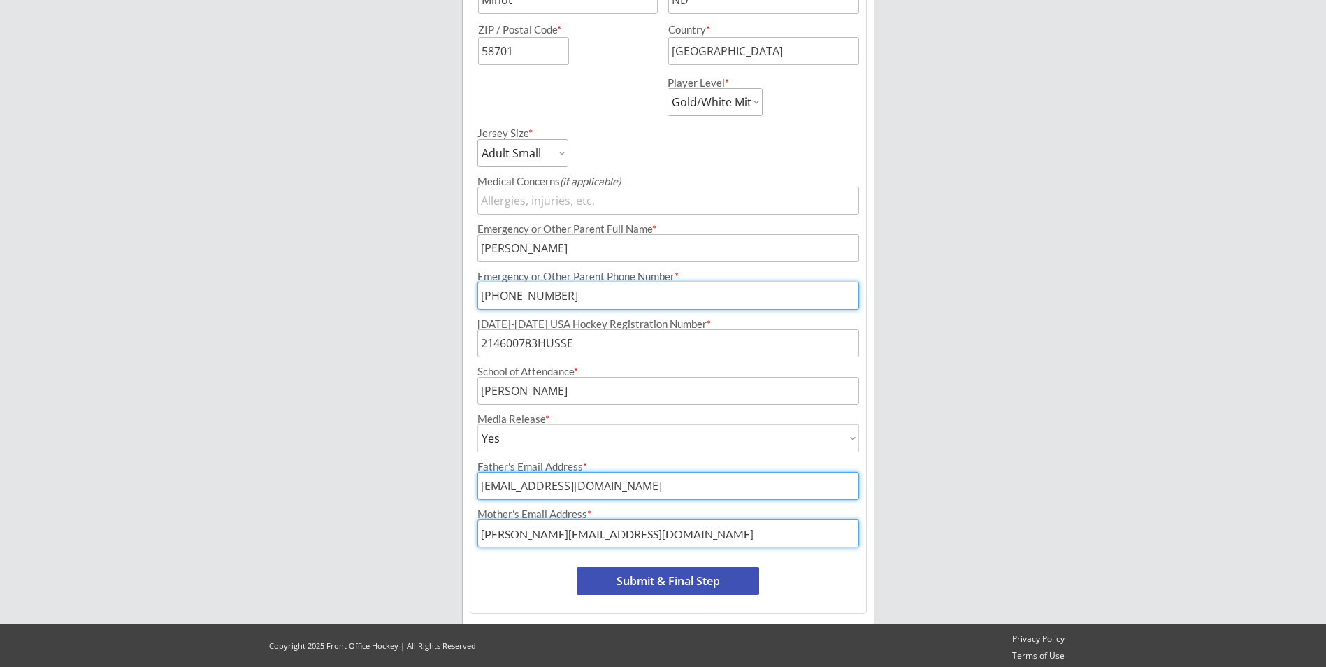
scroll to position [515, 0]
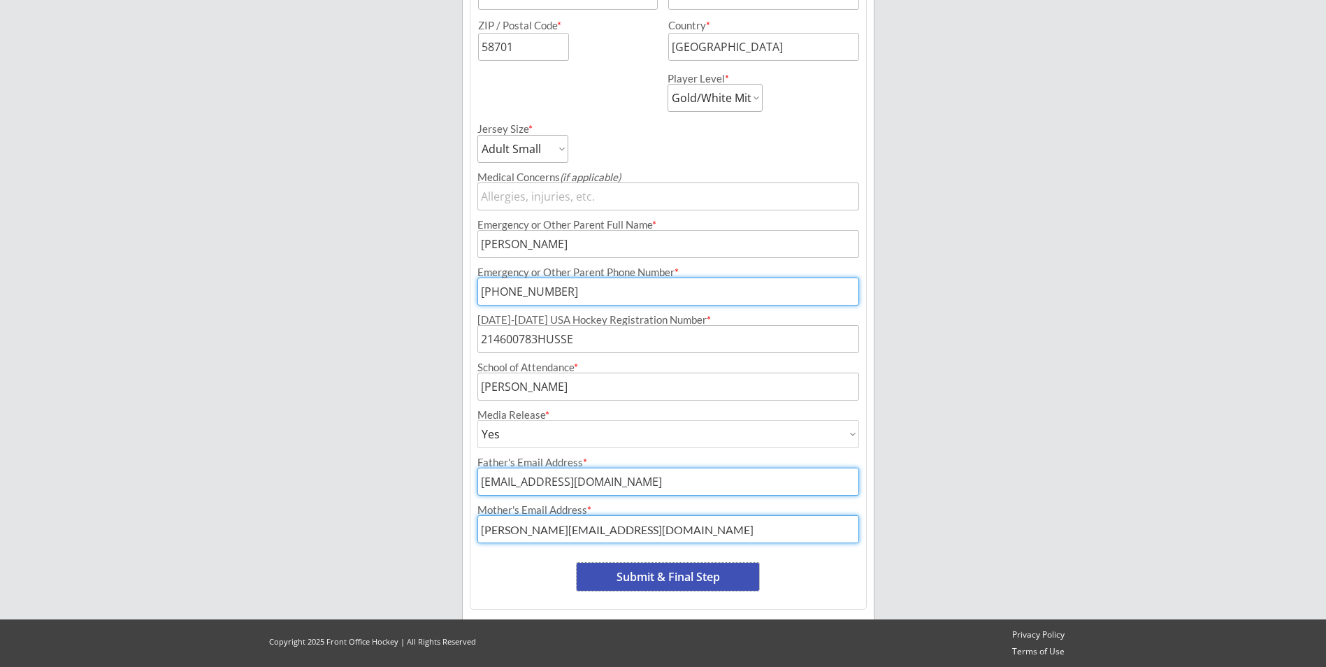
click at [643, 572] on button "Submit & Final Step" at bounding box center [668, 577] width 183 height 28
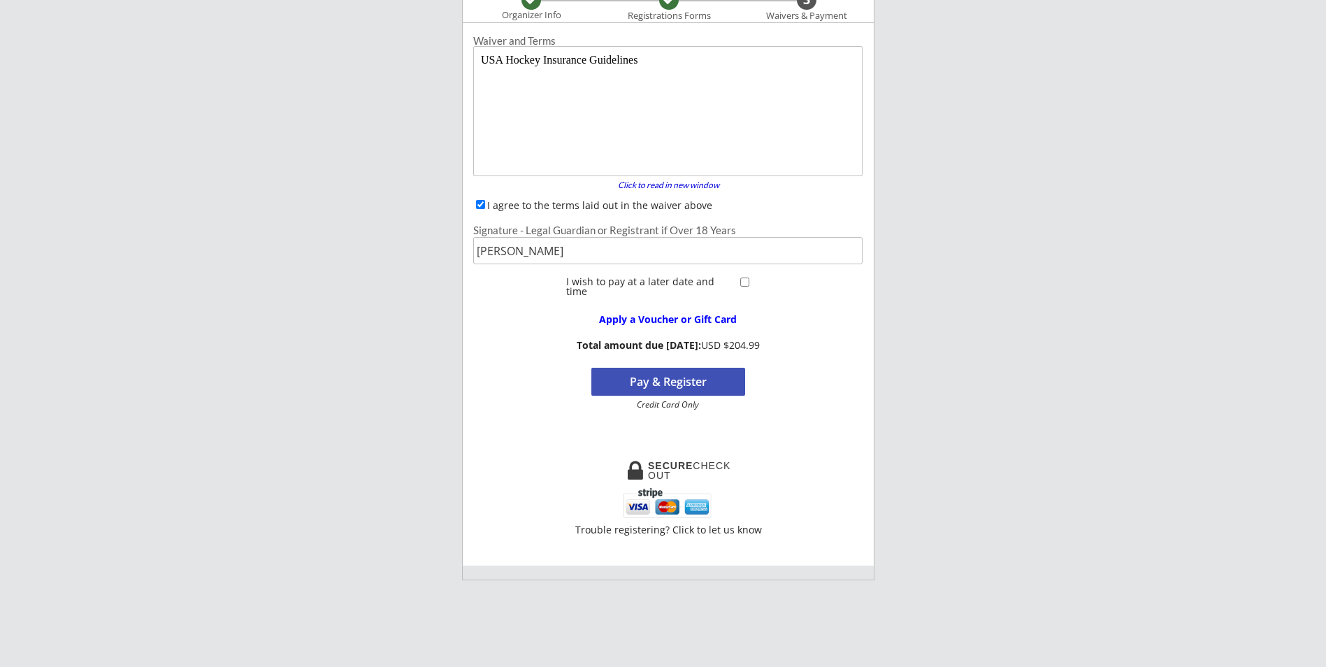
scroll to position [115, 0]
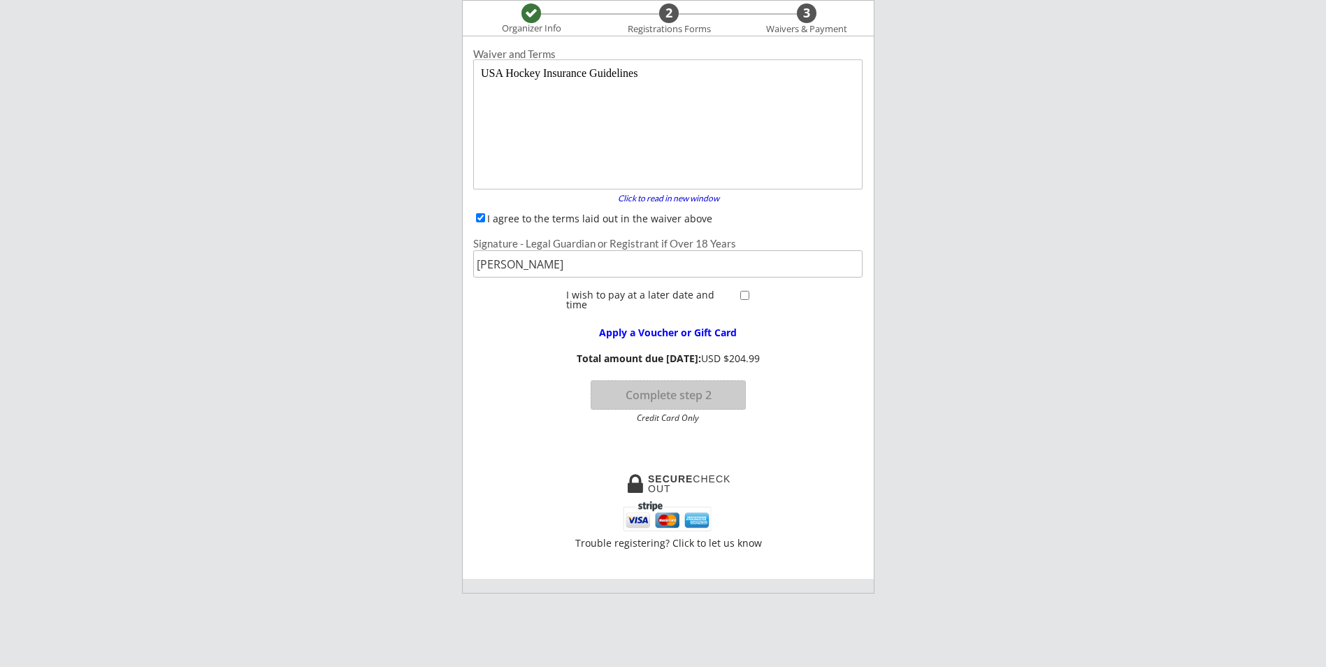
click at [643, 400] on button "Complete step 2" at bounding box center [669, 395] width 154 height 28
click at [655, 25] on div "Registrations Forms" at bounding box center [669, 29] width 96 height 11
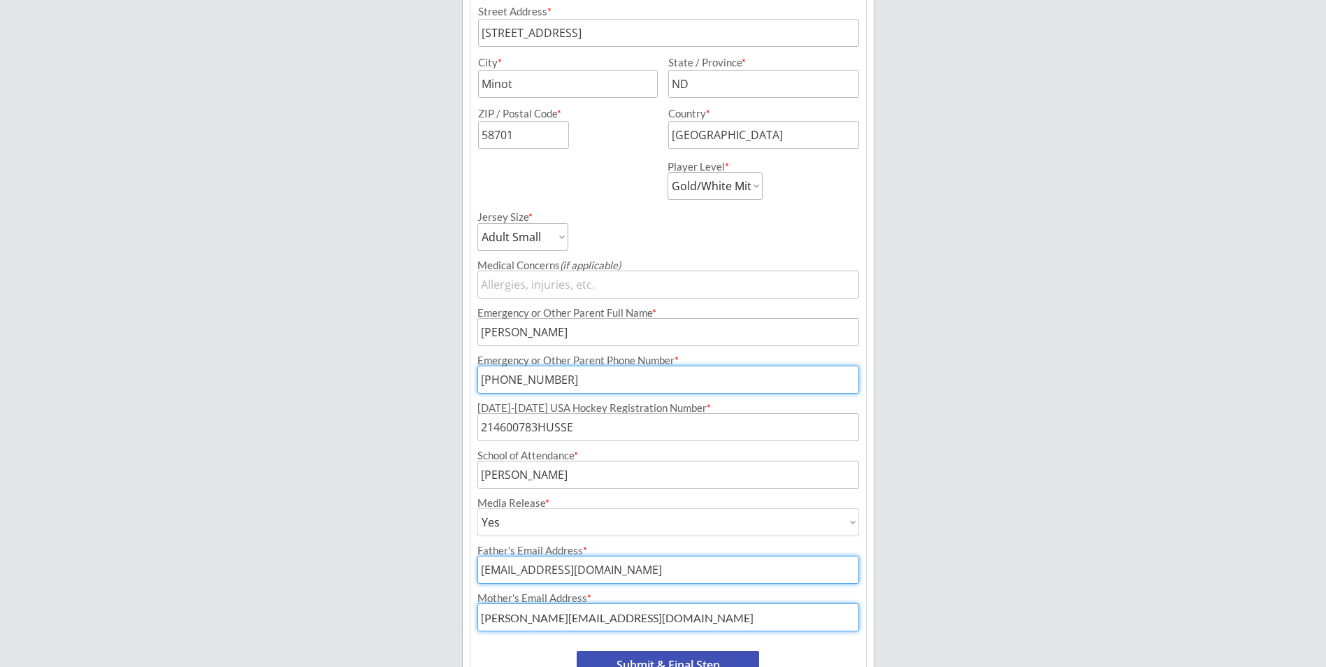
scroll to position [515, 0]
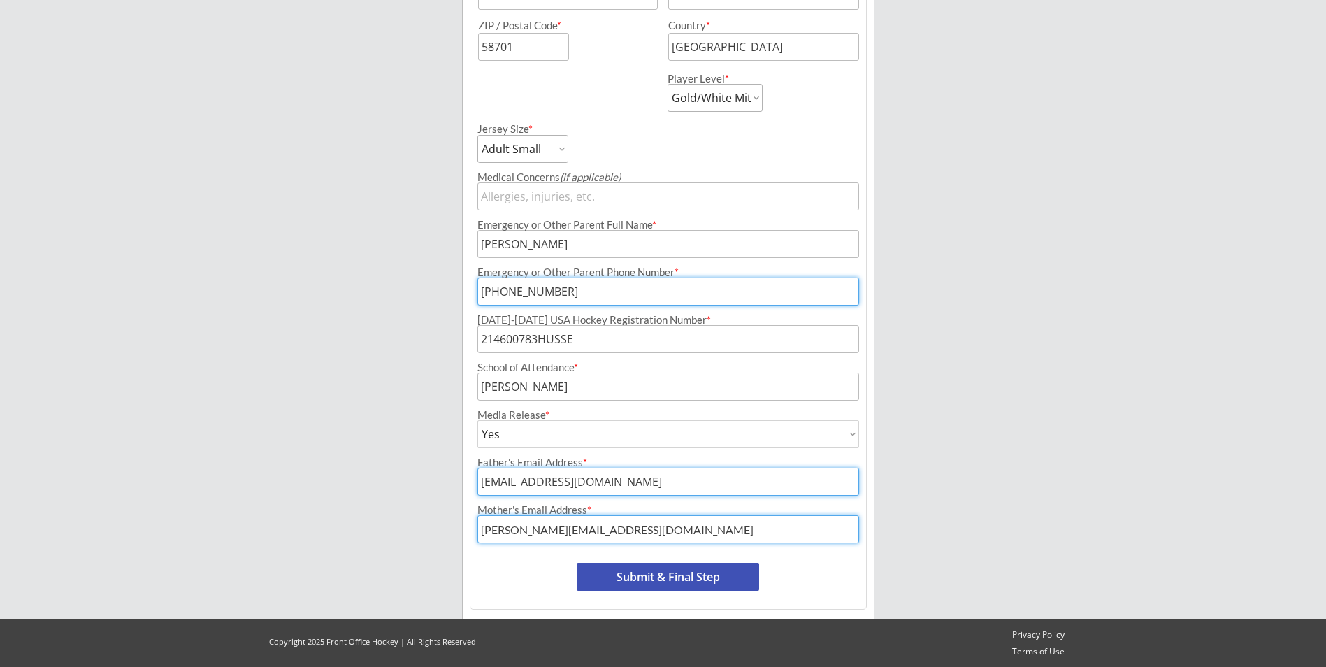
click at [736, 578] on button "Submit & Final Step" at bounding box center [668, 577] width 183 height 28
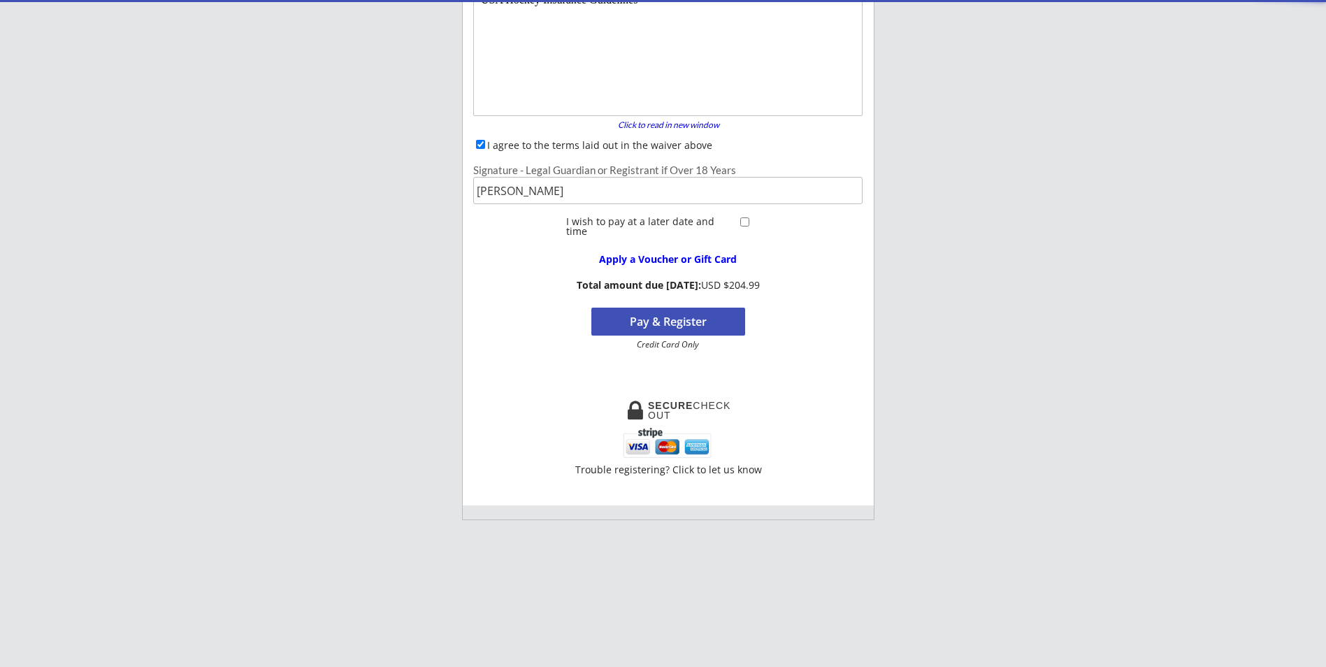
scroll to position [115, 0]
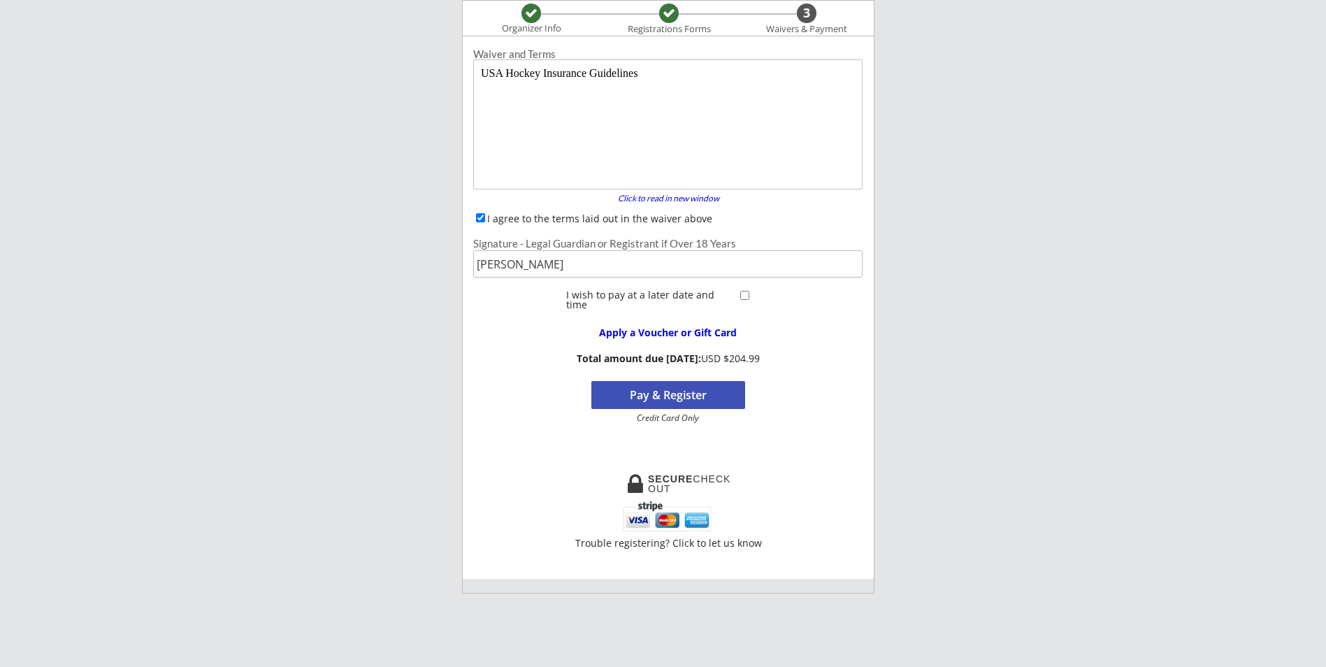
click at [651, 391] on button "Pay & Register" at bounding box center [669, 395] width 154 height 28
click at [655, 76] on body "USA Hockey Insurance Guidelines" at bounding box center [670, 126] width 378 height 119
